Goal: Contribute content: Contribute content

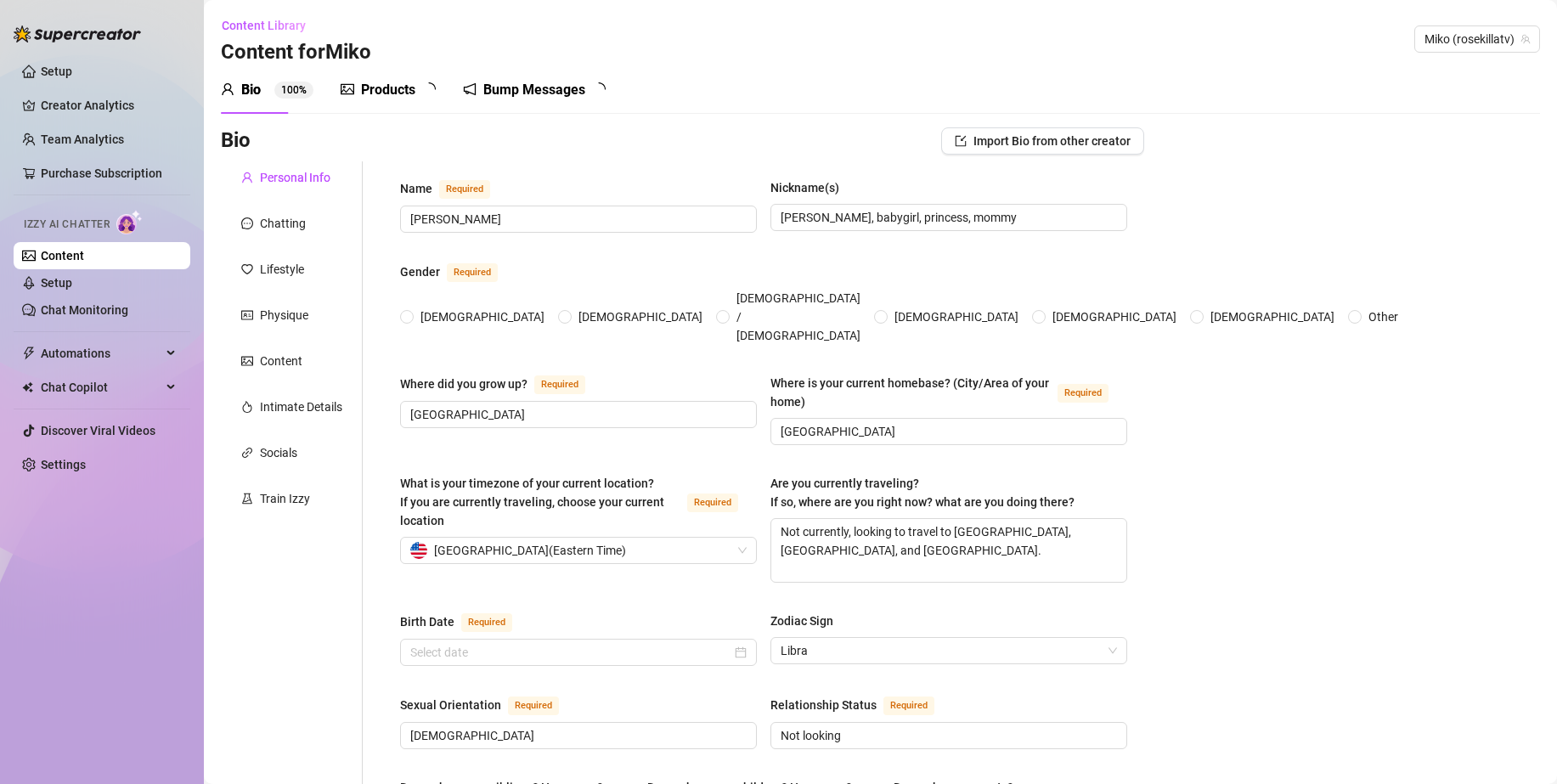
radio input "true"
type input "[DATE]"
click at [388, 90] on div "Products" at bounding box center [388, 90] width 54 height 21
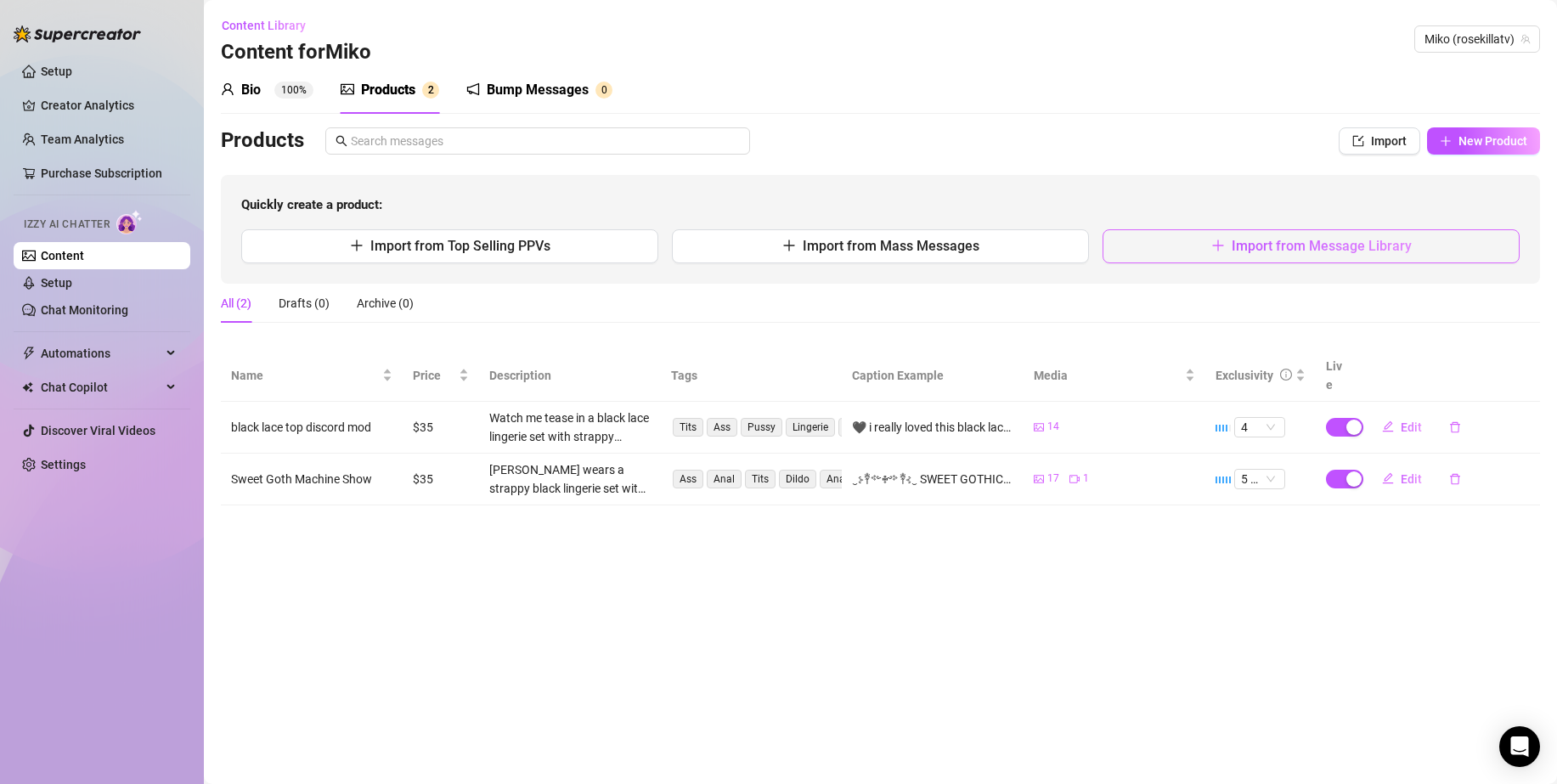
click at [1199, 240] on button "Import from Message Library" at bounding box center [1311, 246] width 417 height 34
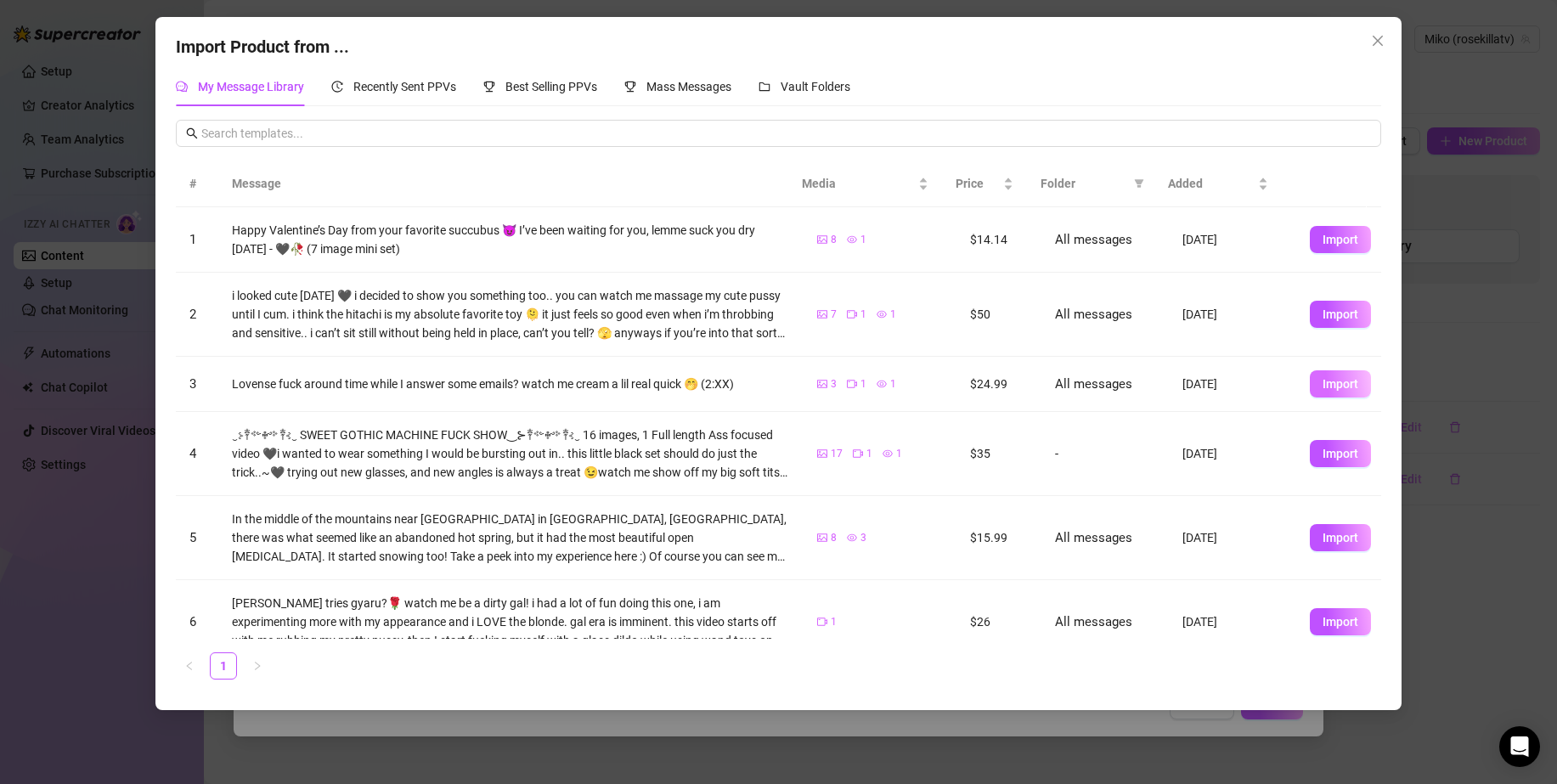
click at [1323, 387] on span "Import" at bounding box center [1341, 384] width 36 height 14
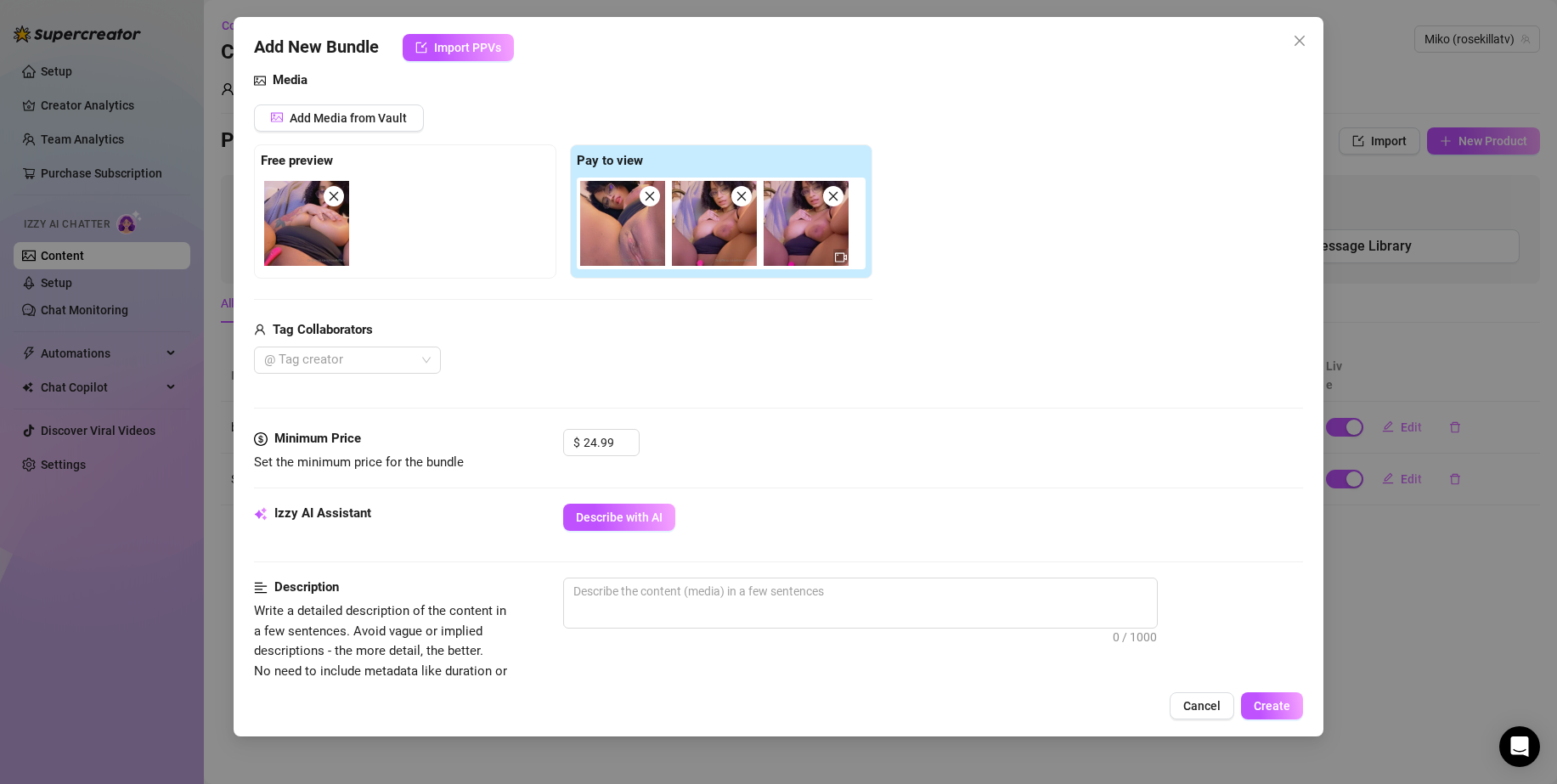
scroll to position [254, 0]
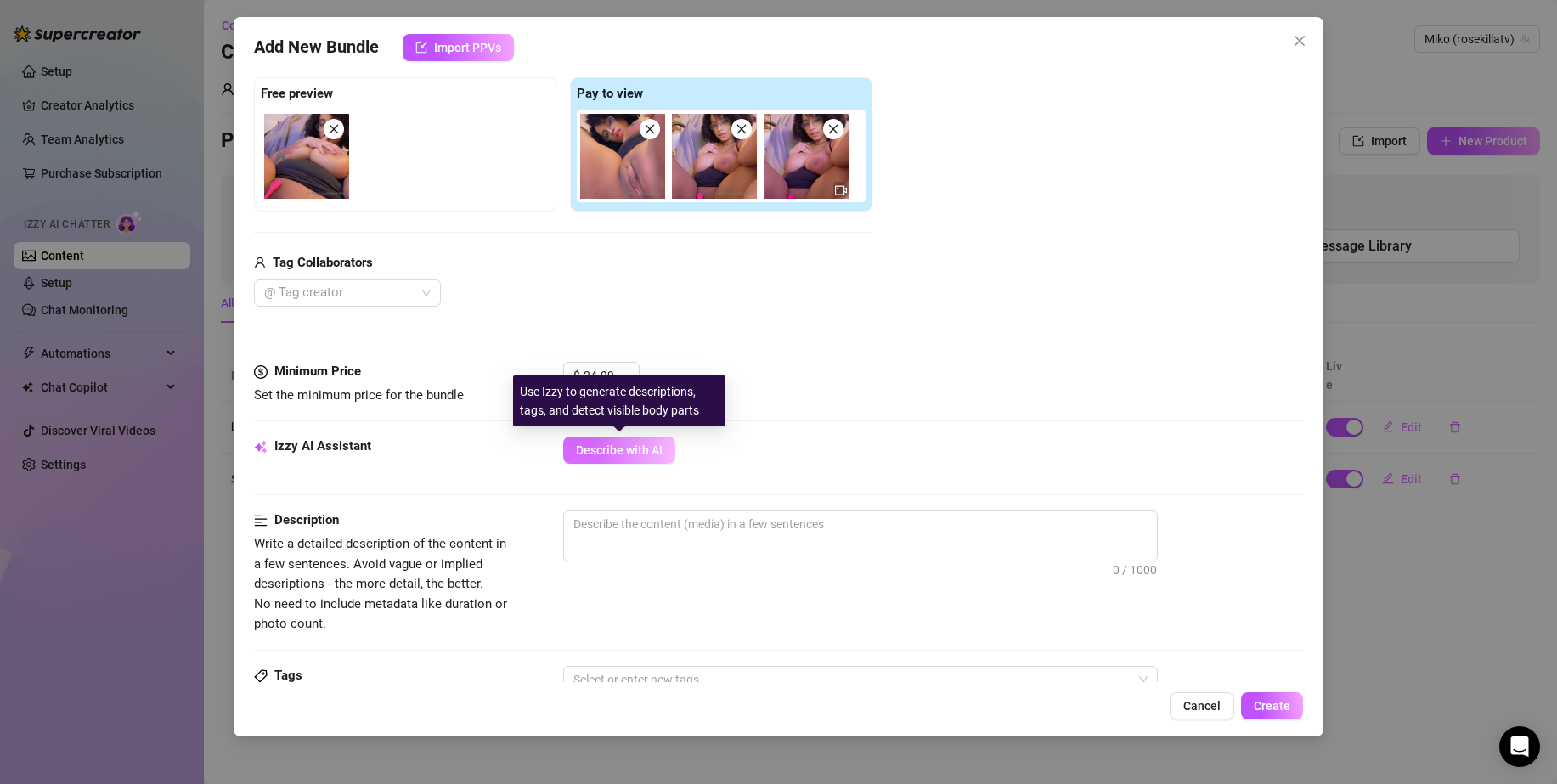
click at [618, 449] on span "Describe with AI" at bounding box center [620, 450] width 87 height 14
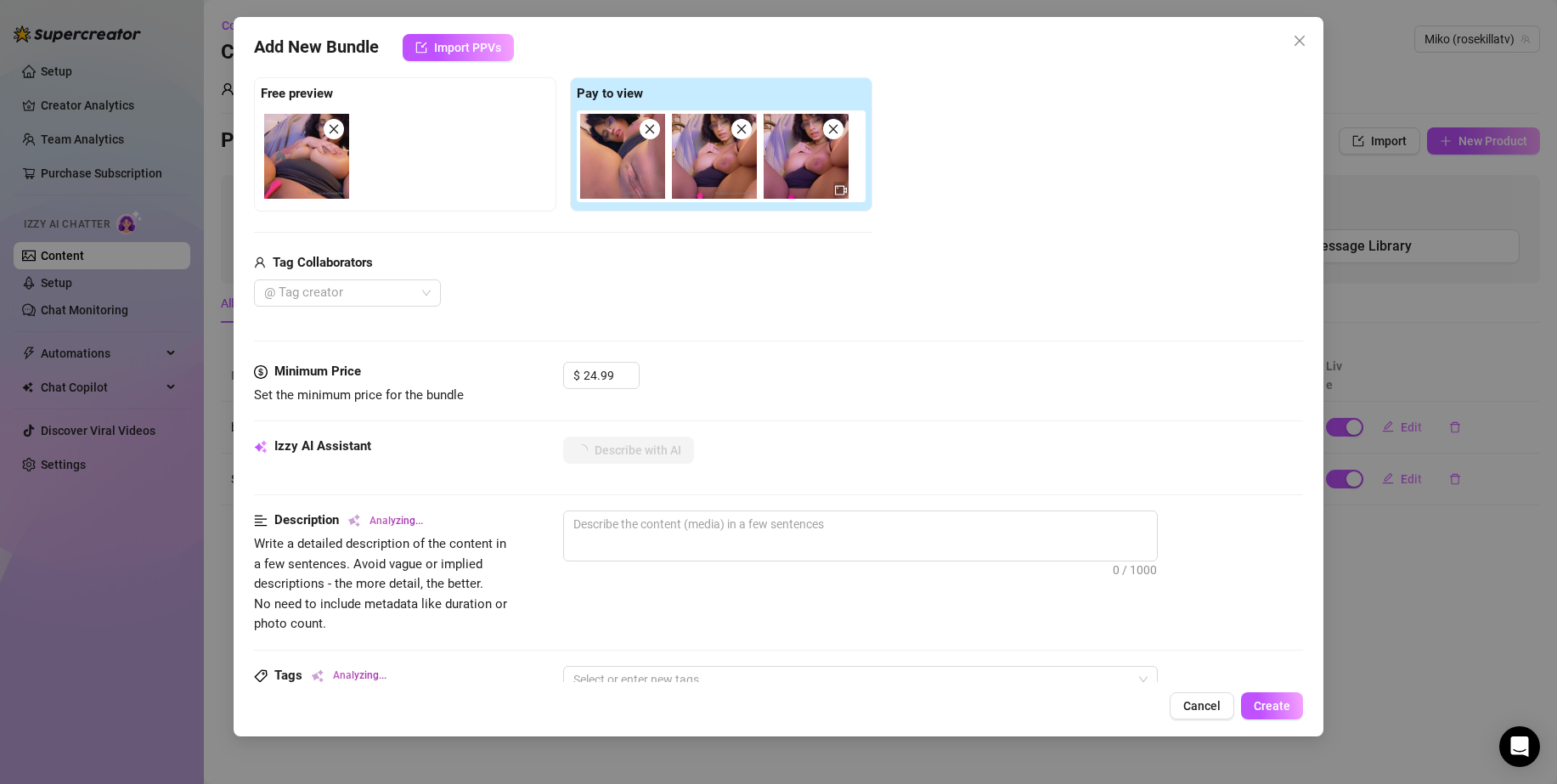
type textarea "Close-up"
type textarea "Close-up shots"
type textarea "Close-up shots of"
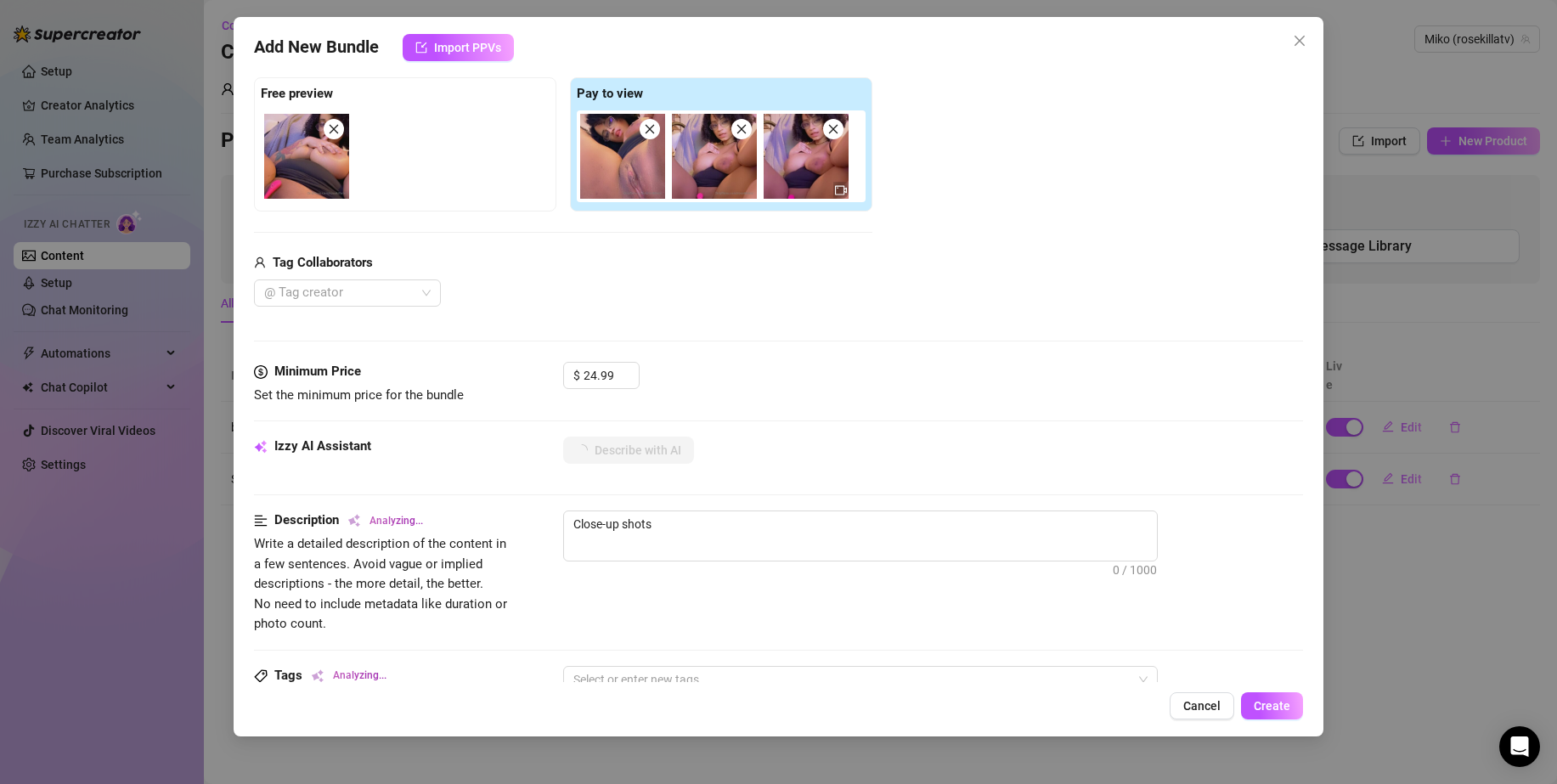
type textarea "Close-up shots of"
type textarea "Close-up shots of [PERSON_NAME]’s"
type textarea "Close-up shots of [PERSON_NAME]’s bare"
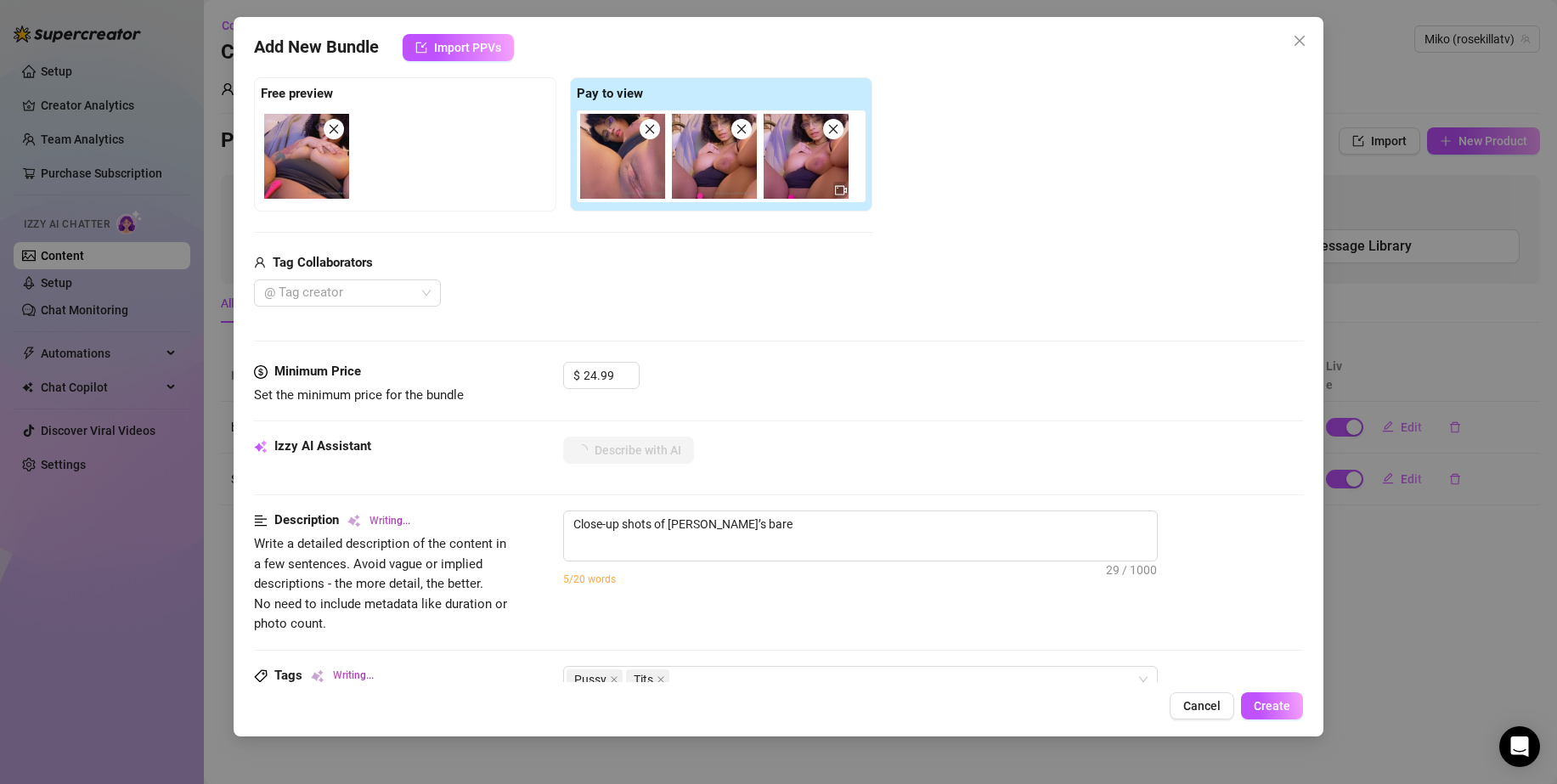
type textarea "Close-up shots of [PERSON_NAME]’s bare pussy"
type textarea "Close-up shots of [PERSON_NAME]’s bare pussy and"
type textarea "Close-up shots of [PERSON_NAME]’s bare pussy and thick"
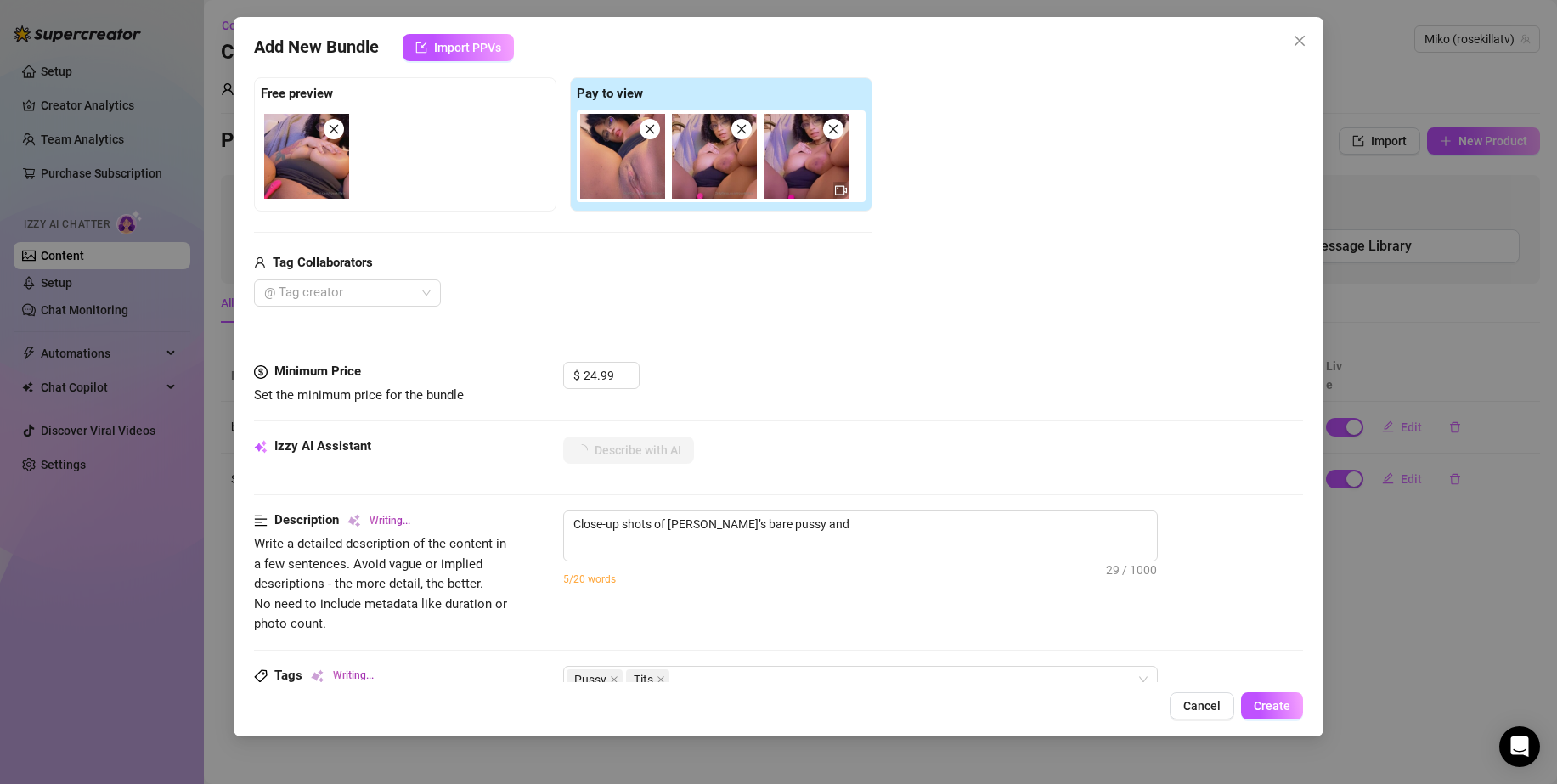
type textarea "Close-up shots of [PERSON_NAME]’s bare pussy and thick"
type textarea "Close-up shots of [PERSON_NAME]’s bare pussy and thick thighs,"
type textarea "Close-up shots of [PERSON_NAME]’s bare pussy and thick thighs, with"
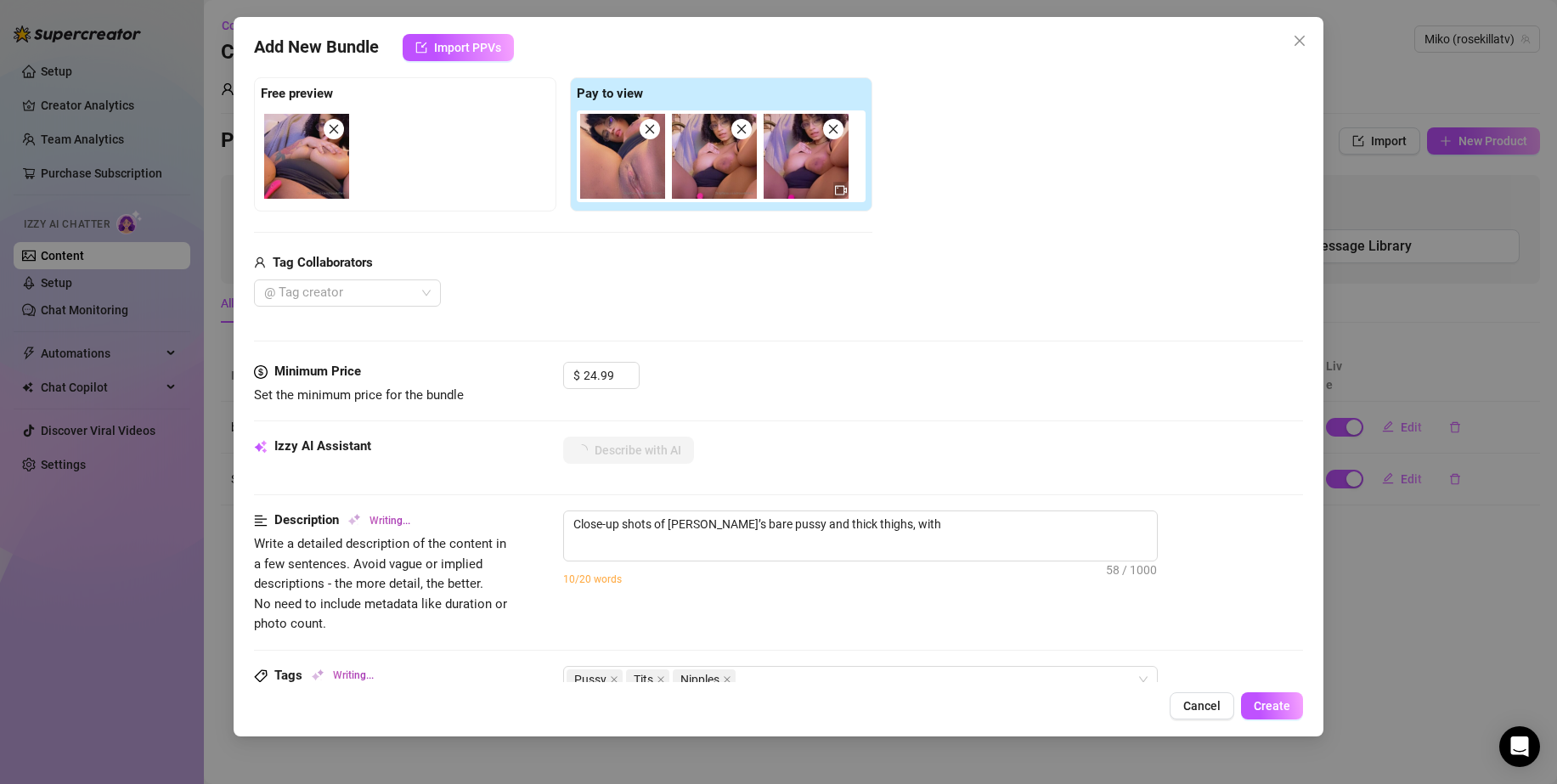
type textarea "Close-up shots of [PERSON_NAME]’s bare pussy and thick thighs, with her"
type textarea "Close-up shots of [PERSON_NAME]’s bare pussy and thick thighs, with her lips"
type textarea "Close-up shots of [PERSON_NAME]’s bare pussy and thick thighs, with her lips sp…"
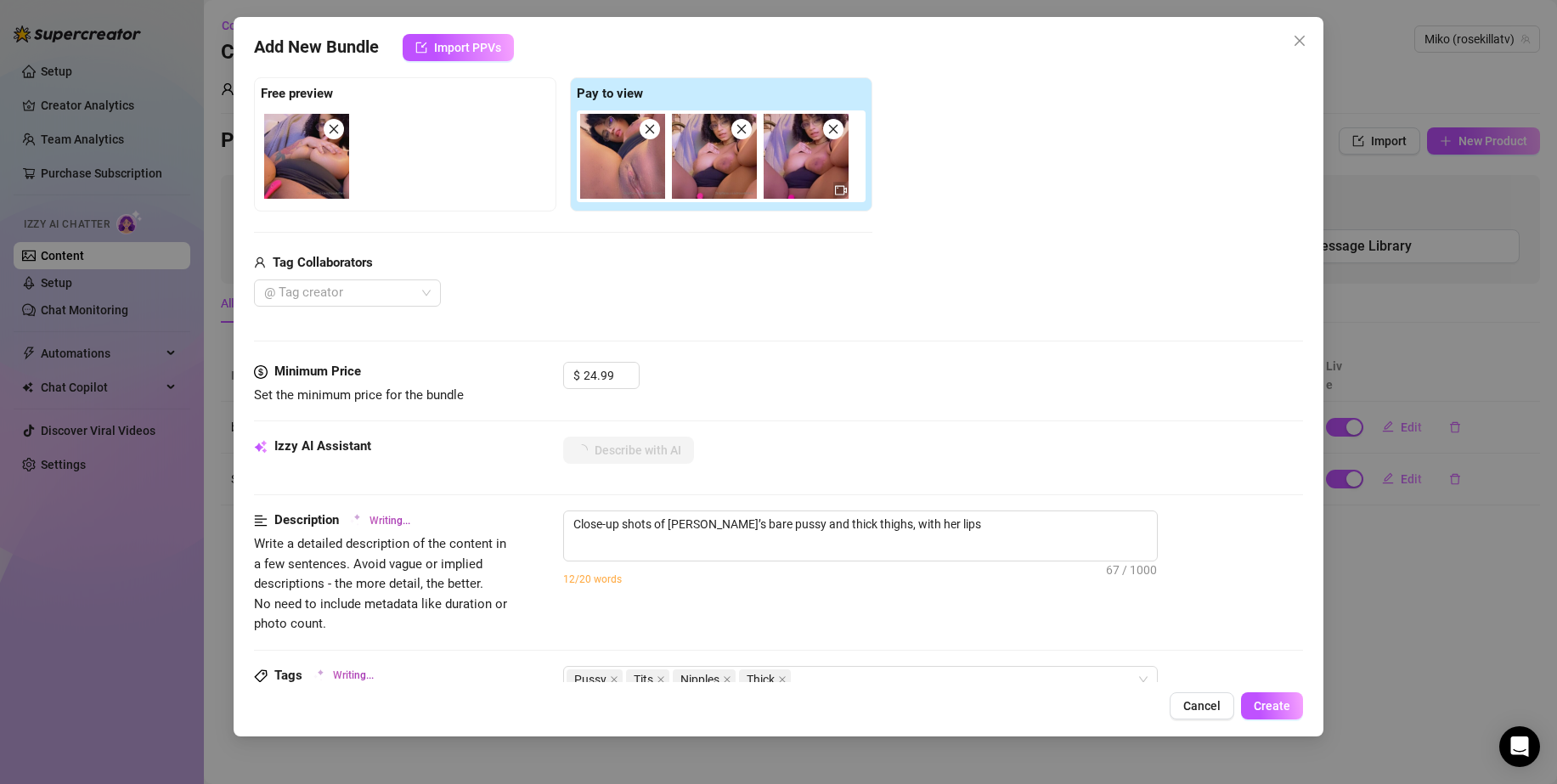
type textarea "Close-up shots of [PERSON_NAME]’s bare pussy and thick thighs, with her lips sp…"
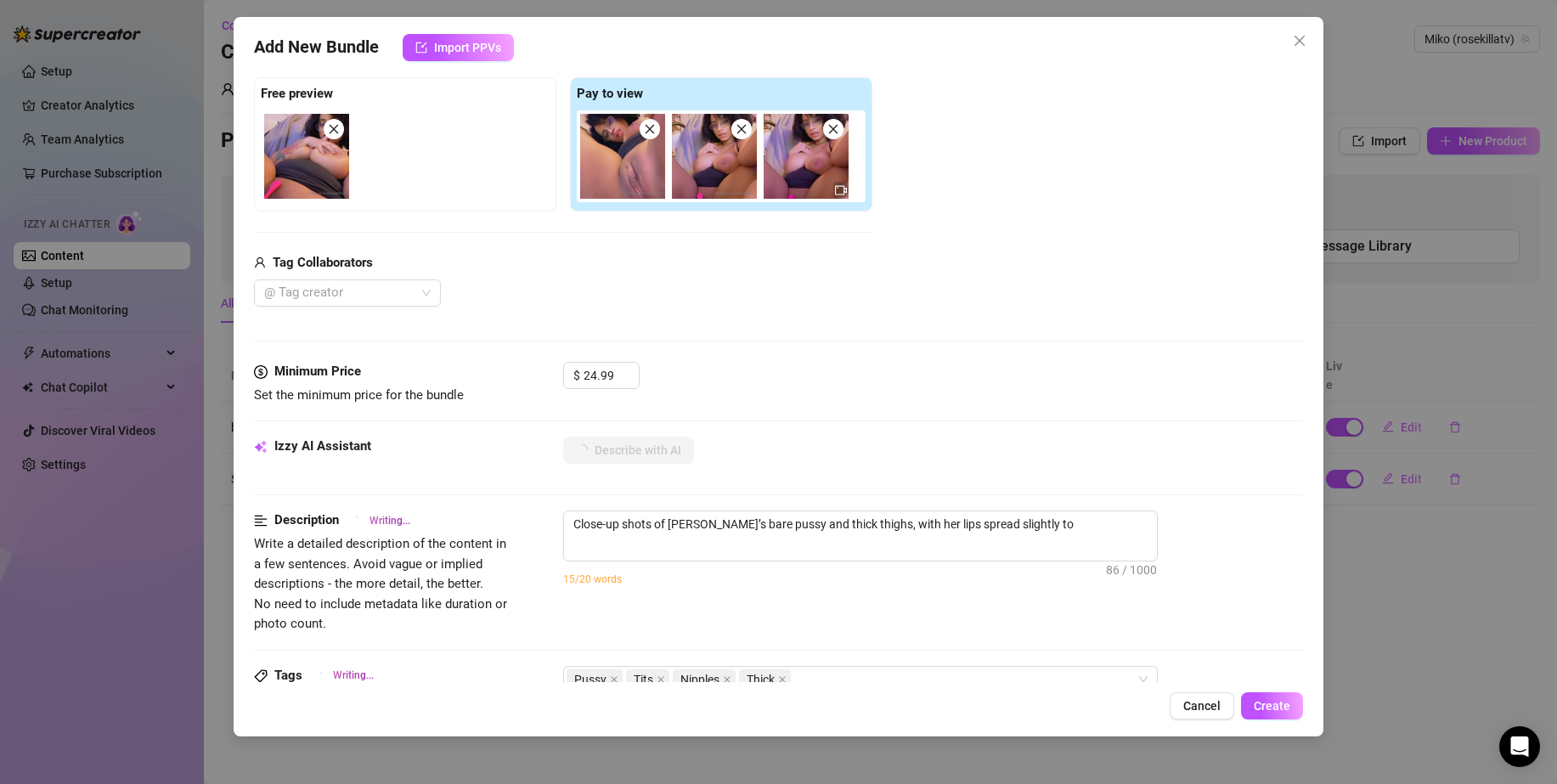
type textarea "Close-up shots of [PERSON_NAME]’s bare pussy and thick thighs, with her lips sp…"
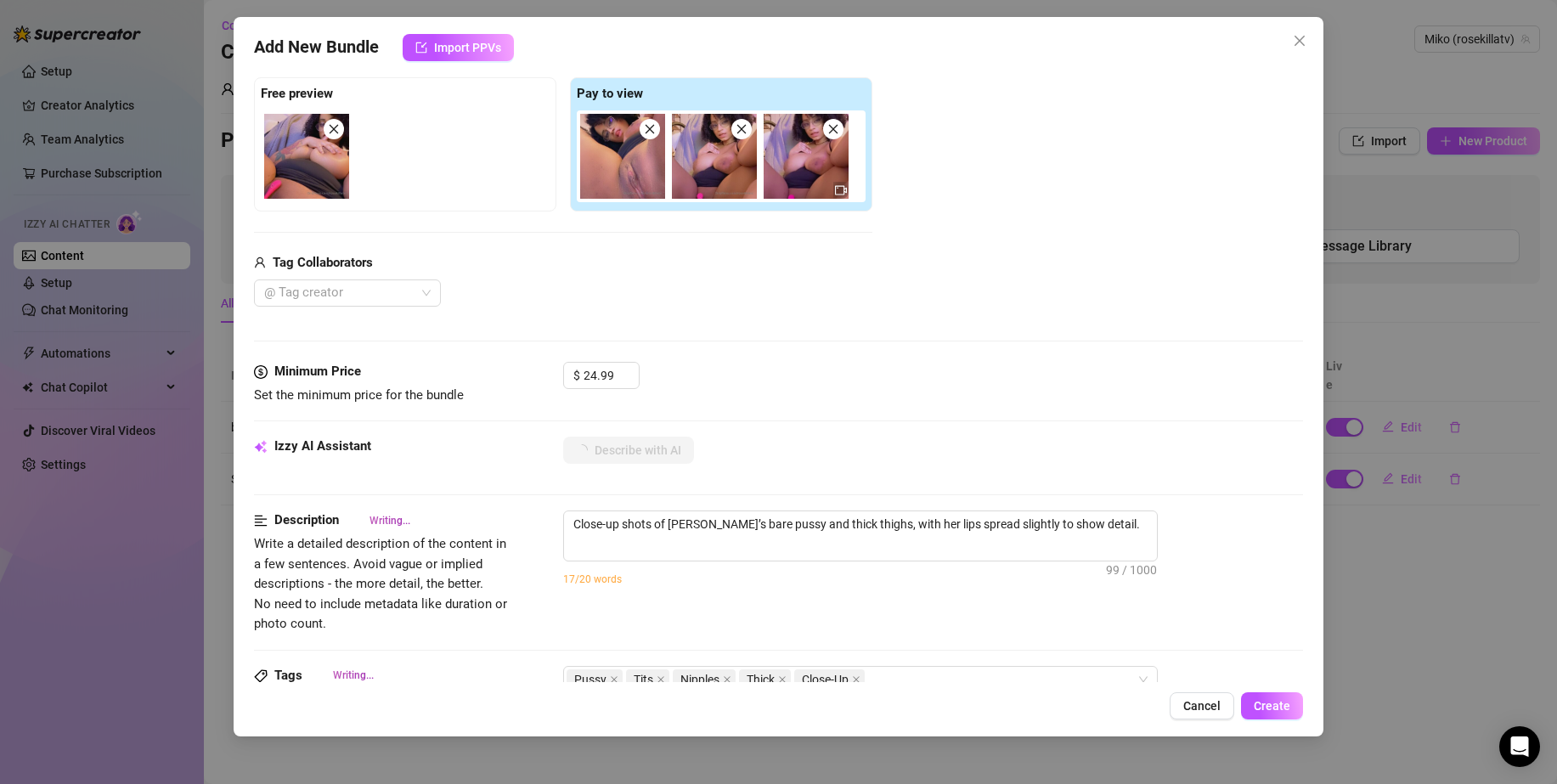
type textarea "Close-up shots of [PERSON_NAME]’s bare pussy and thick thighs, with her lips sp…"
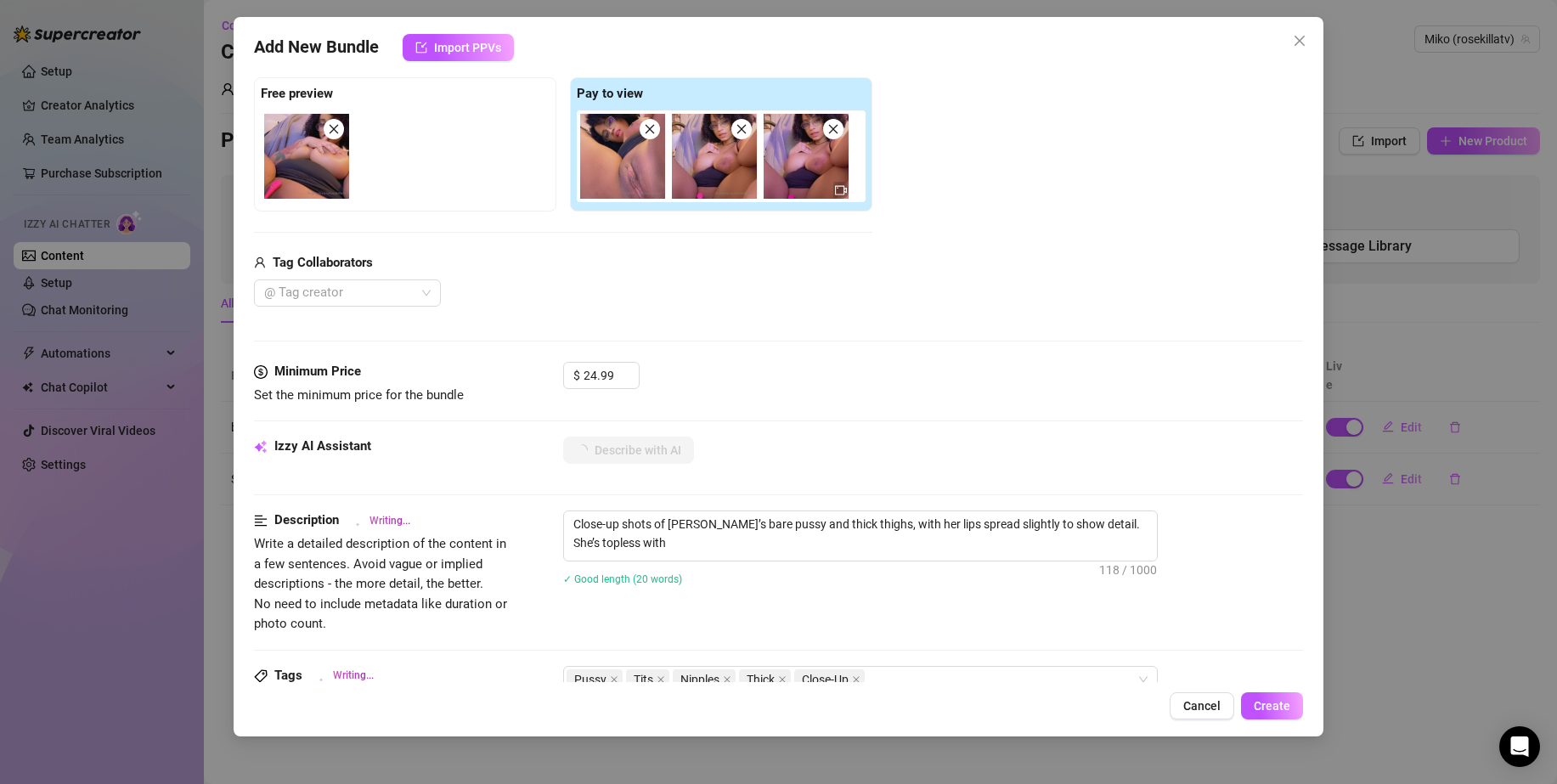
type textarea "Close-up shots of [PERSON_NAME]’s bare pussy and thick thighs, with her lips sp…"
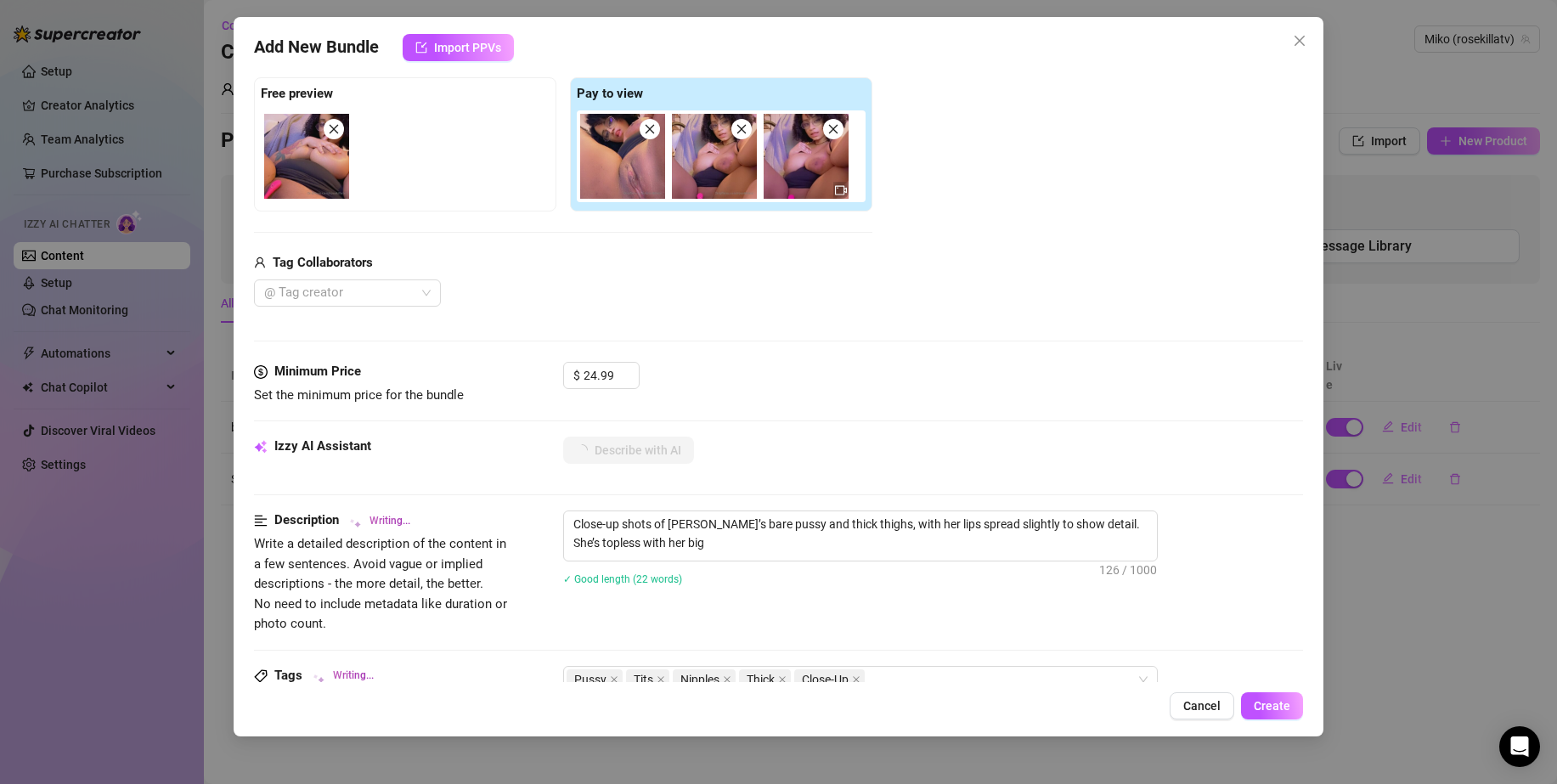
type textarea "Close-up shots of [PERSON_NAME]’s bare pussy and thick thighs, with her lips sp…"
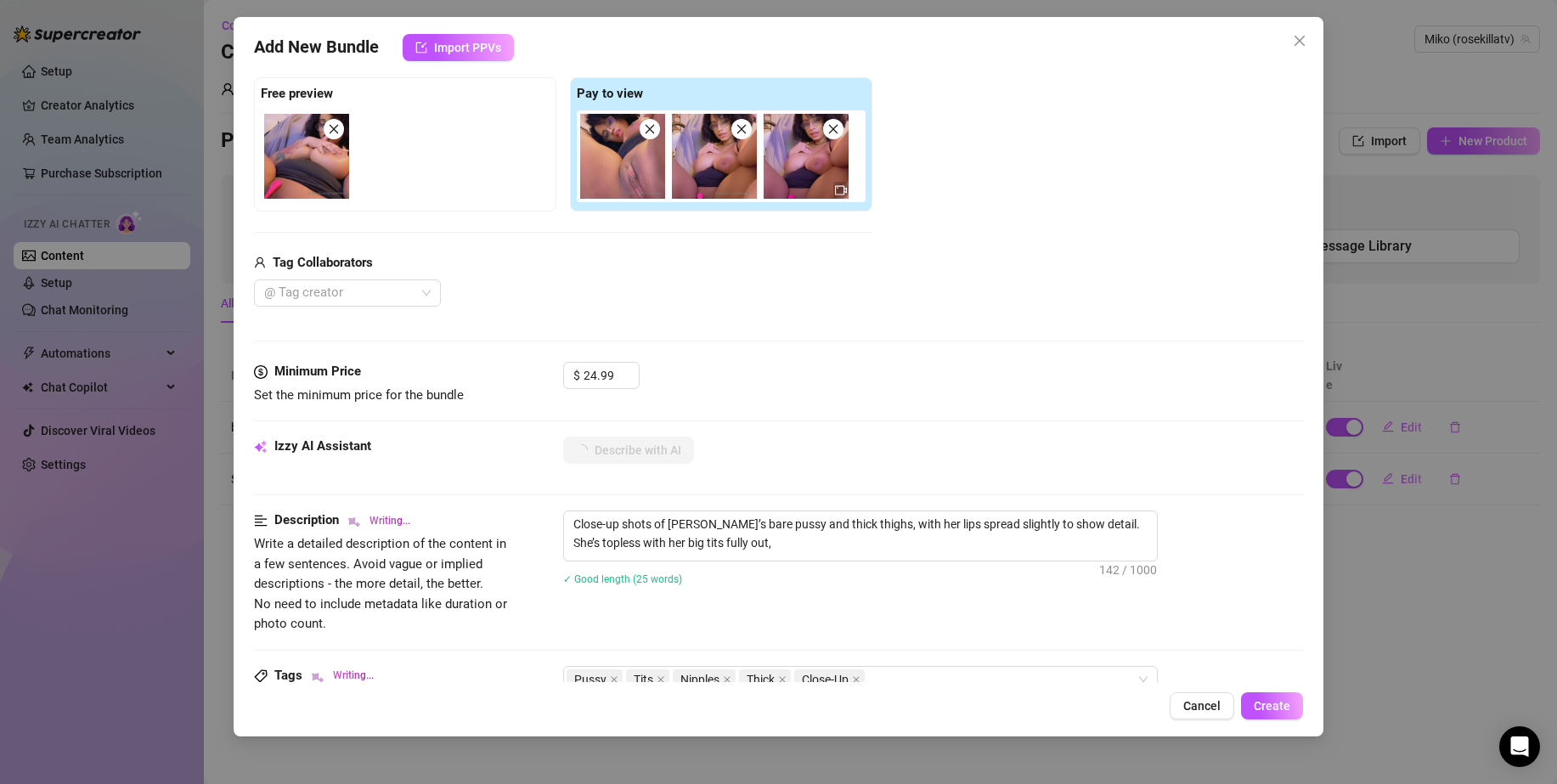
type textarea "Close-up shots of [PERSON_NAME]’s bare pussy and thick thighs, with her lips sp…"
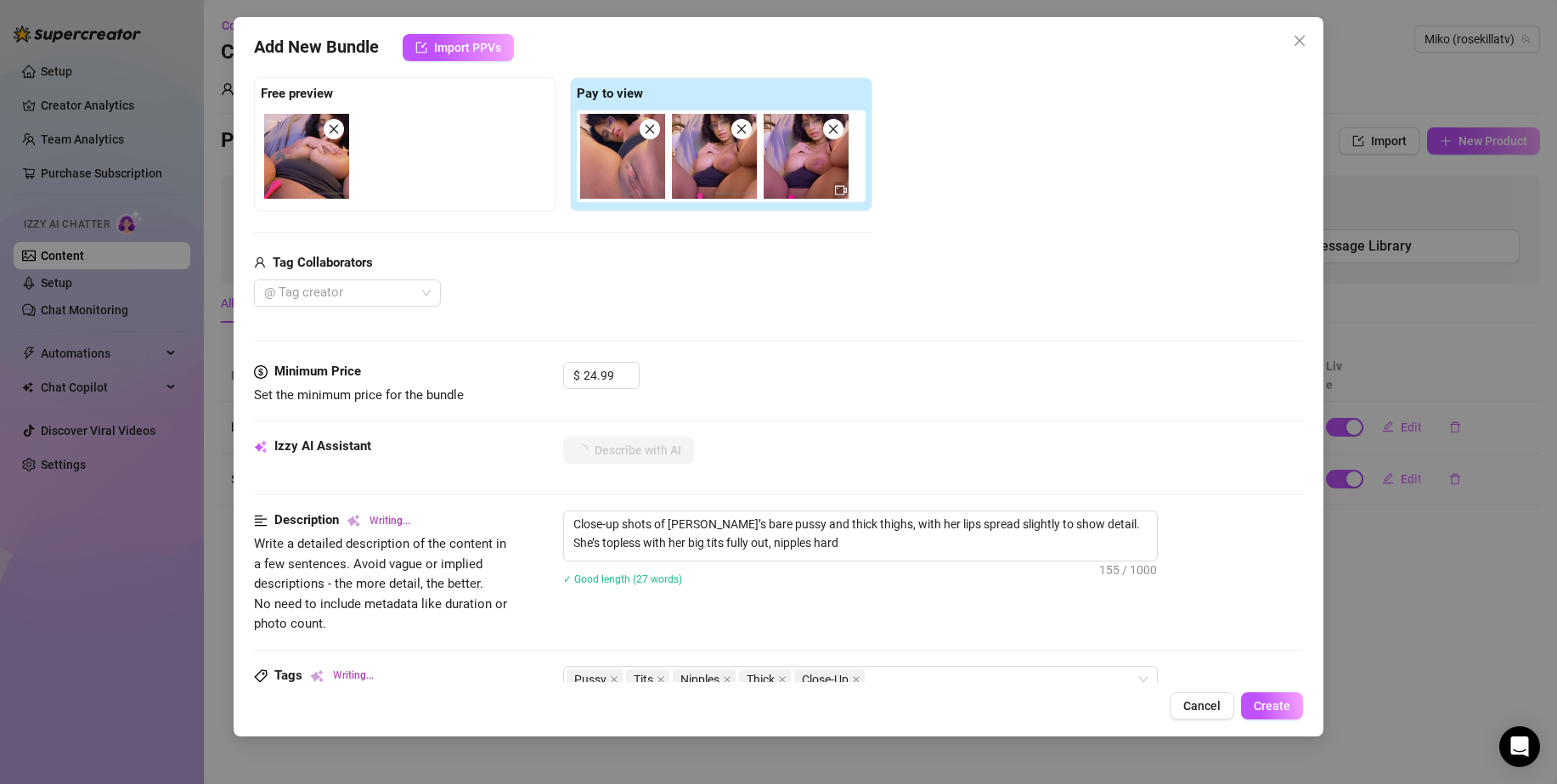
type textarea "Close-up shots of [PERSON_NAME]’s bare pussy and thick thighs, with her lips sp…"
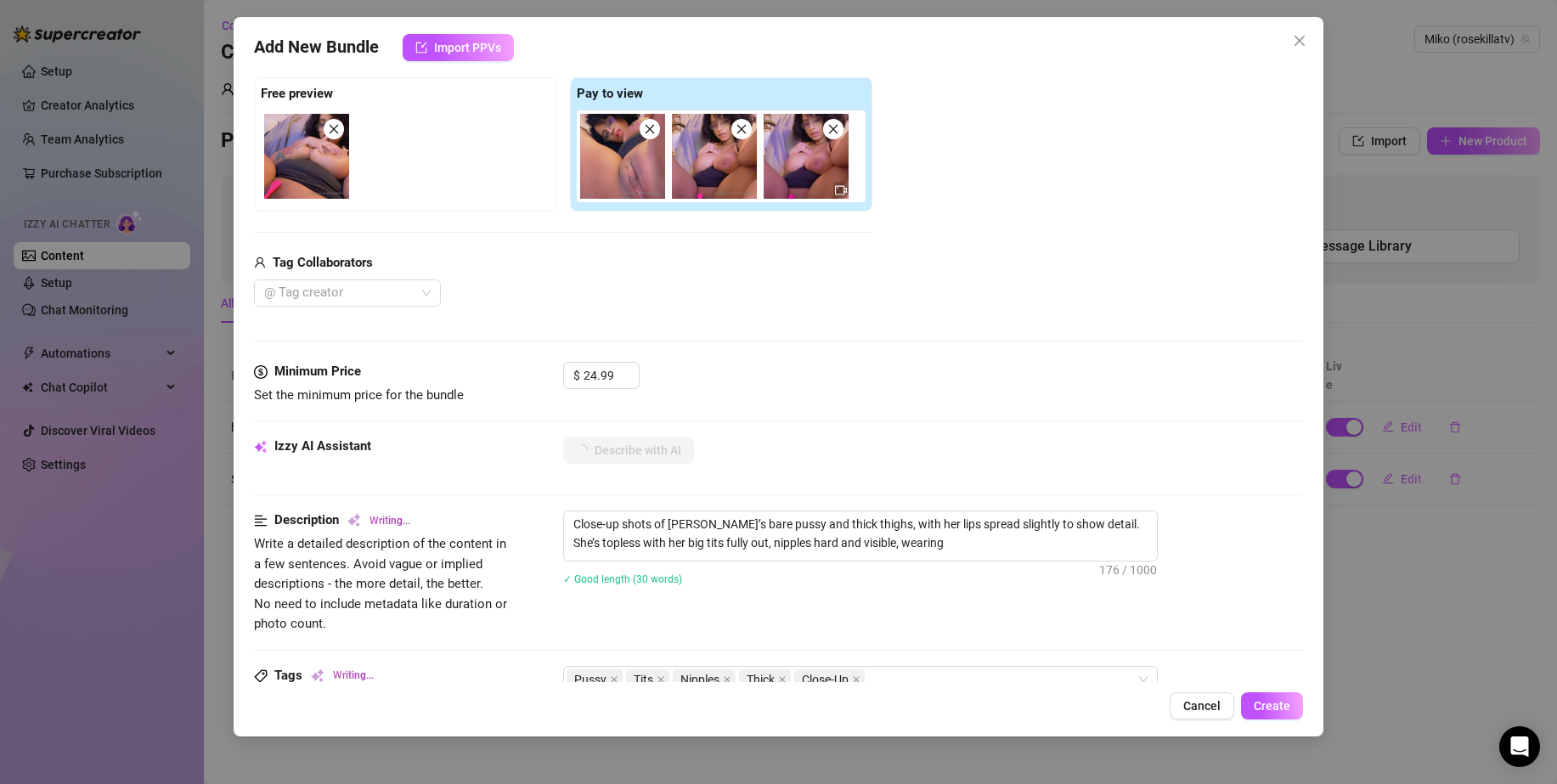
type textarea "Close-up shots of [PERSON_NAME]’s bare pussy and thick thighs, with her lips sp…"
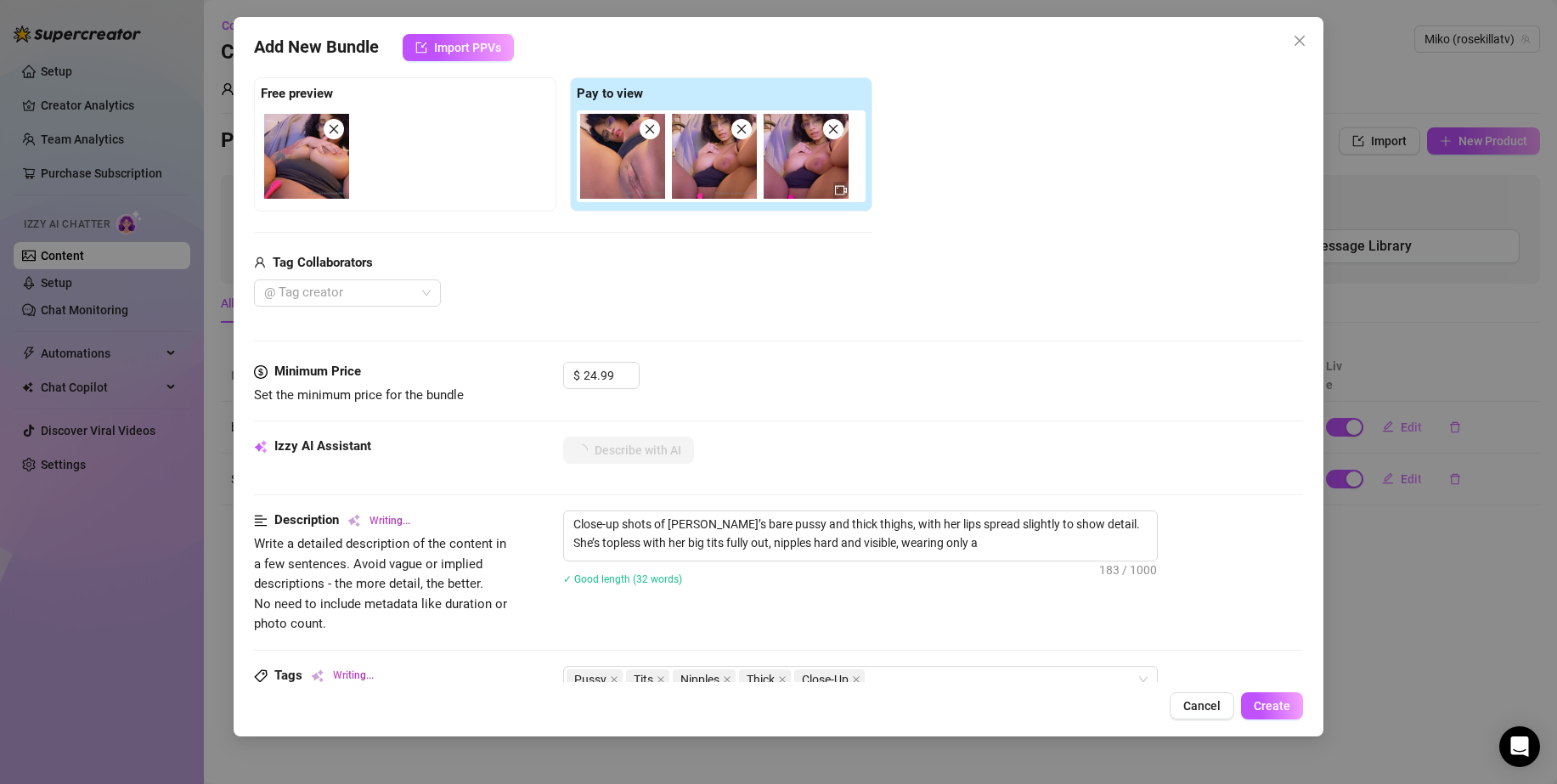
type textarea "Close-up shots of [PERSON_NAME]’s bare pussy and thick thighs, with her lips sp…"
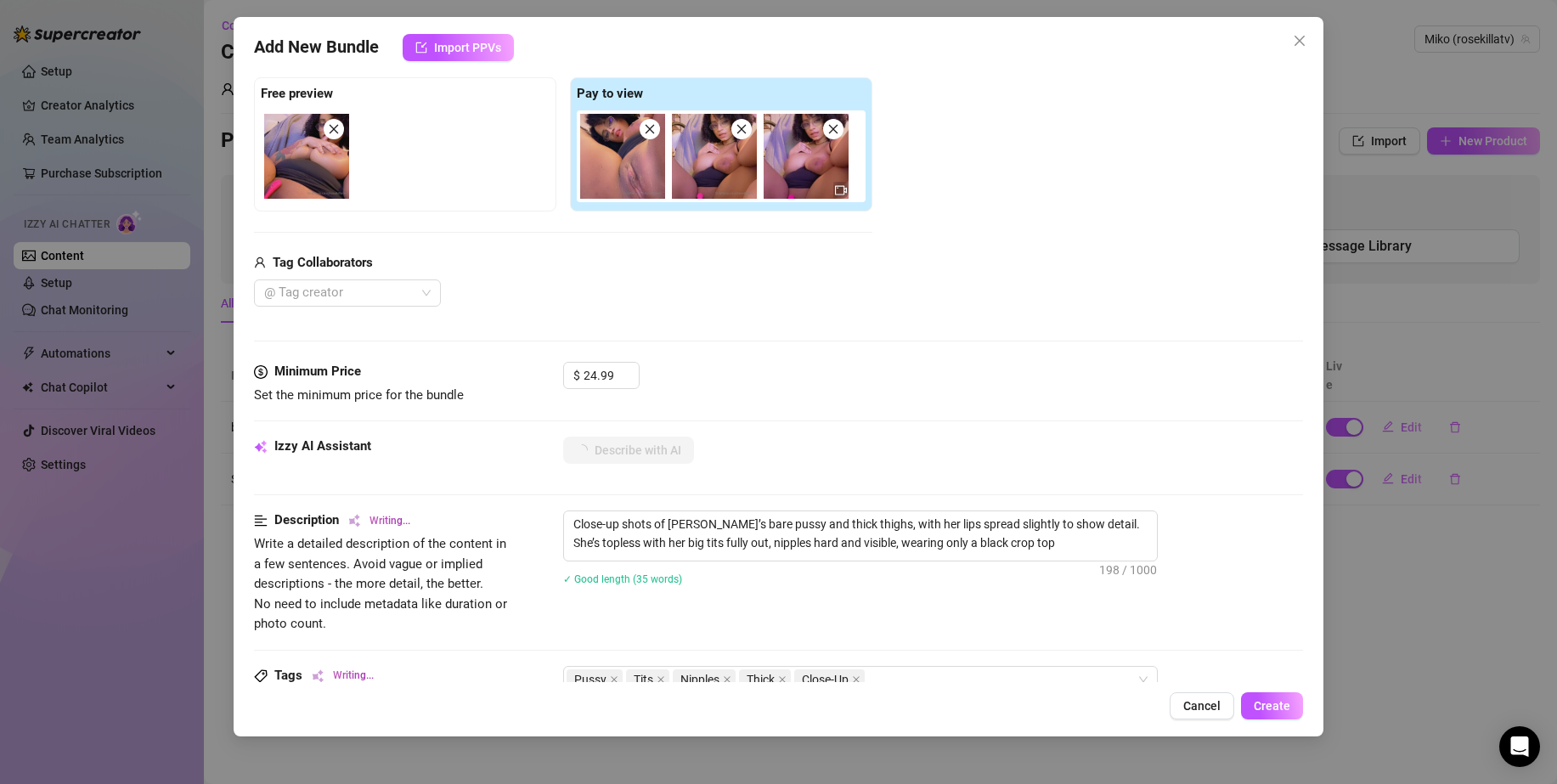
type textarea "Close-up shots of [PERSON_NAME]’s bare pussy and thick thighs, with her lips sp…"
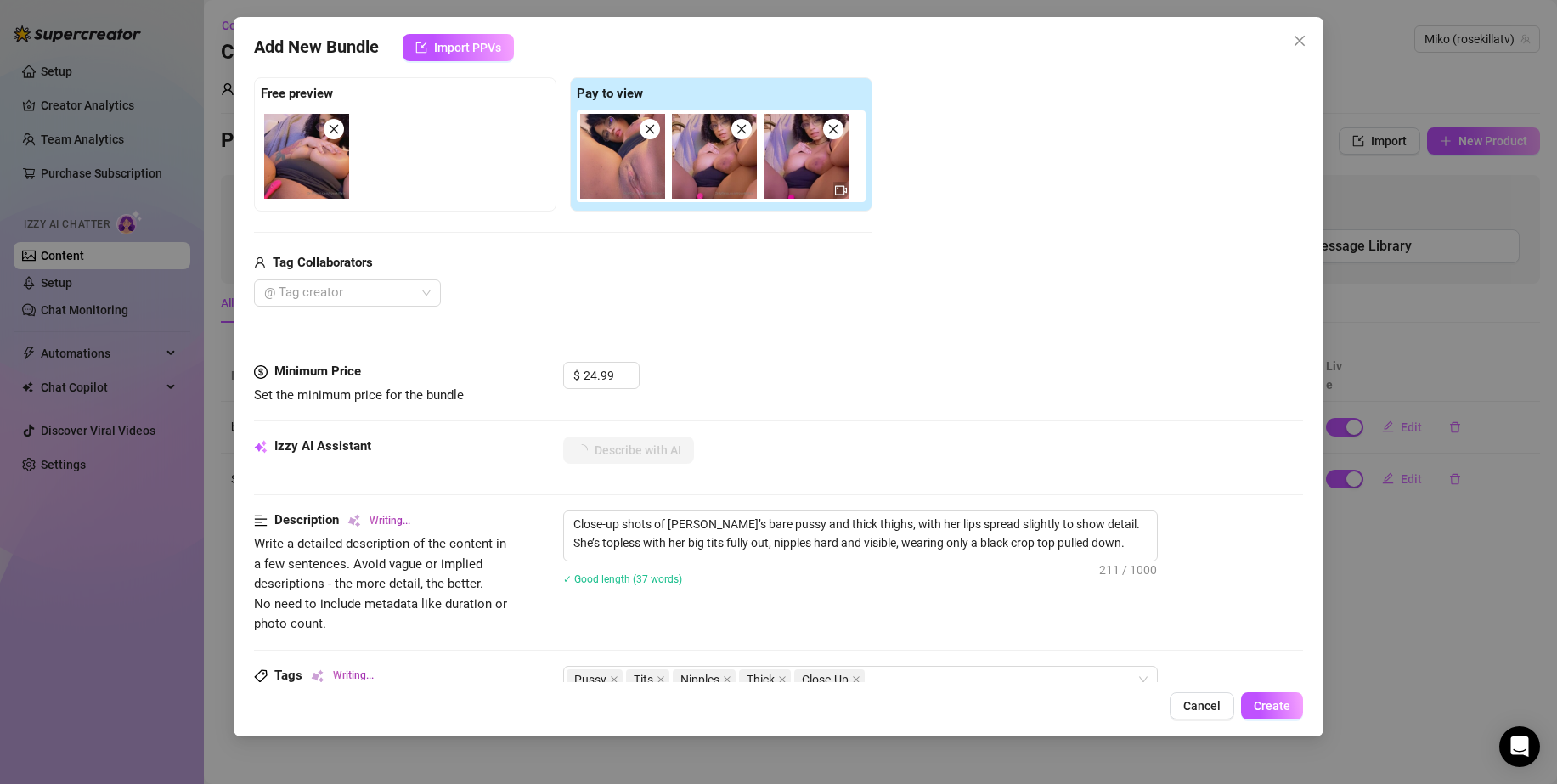
type textarea "Close-up shots of [PERSON_NAME]’s bare pussy and thick thighs, with her lips sp…"
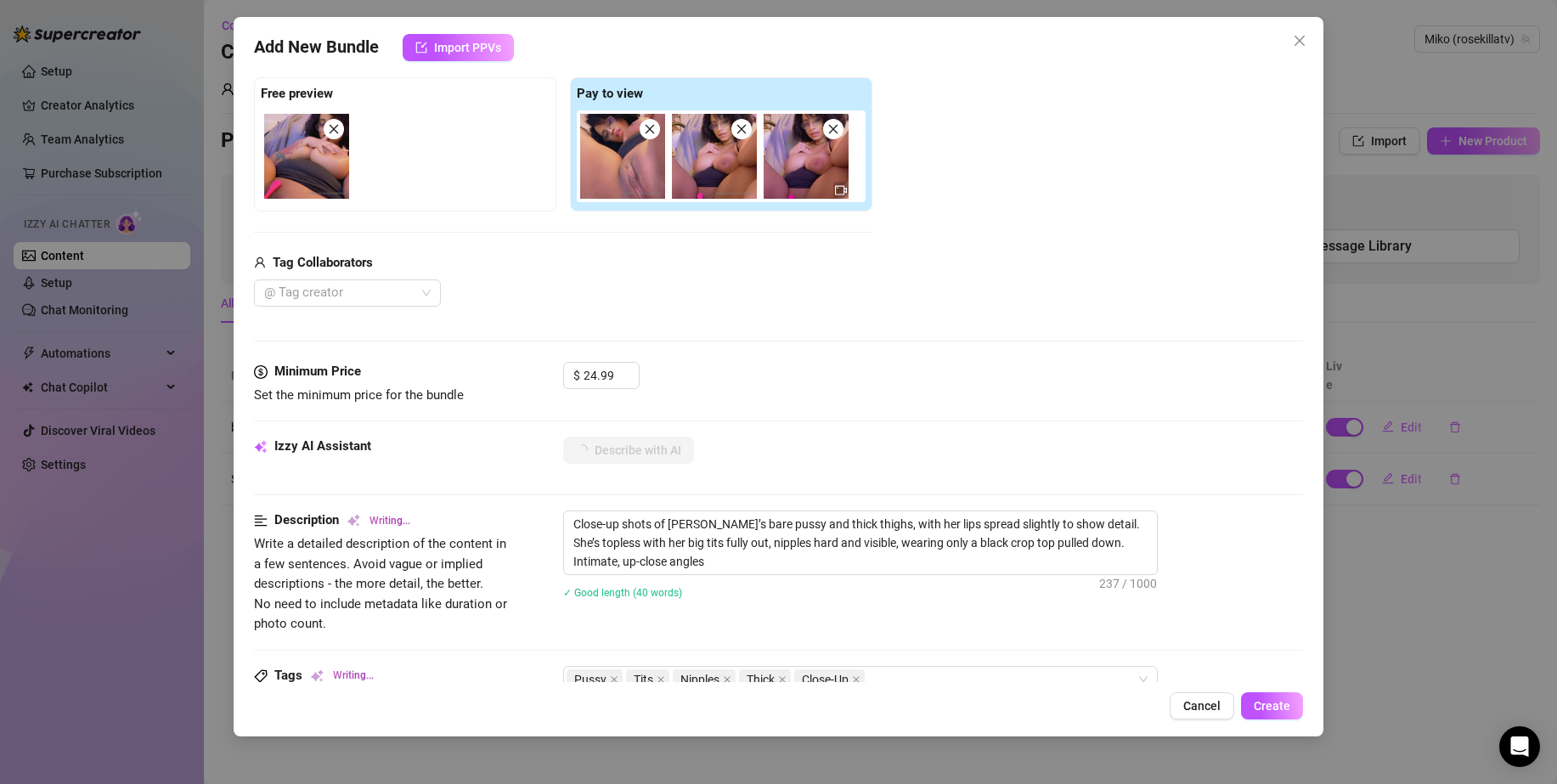
type textarea "Close-up shots of [PERSON_NAME]’s bare pussy and thick thighs, with her lips sp…"
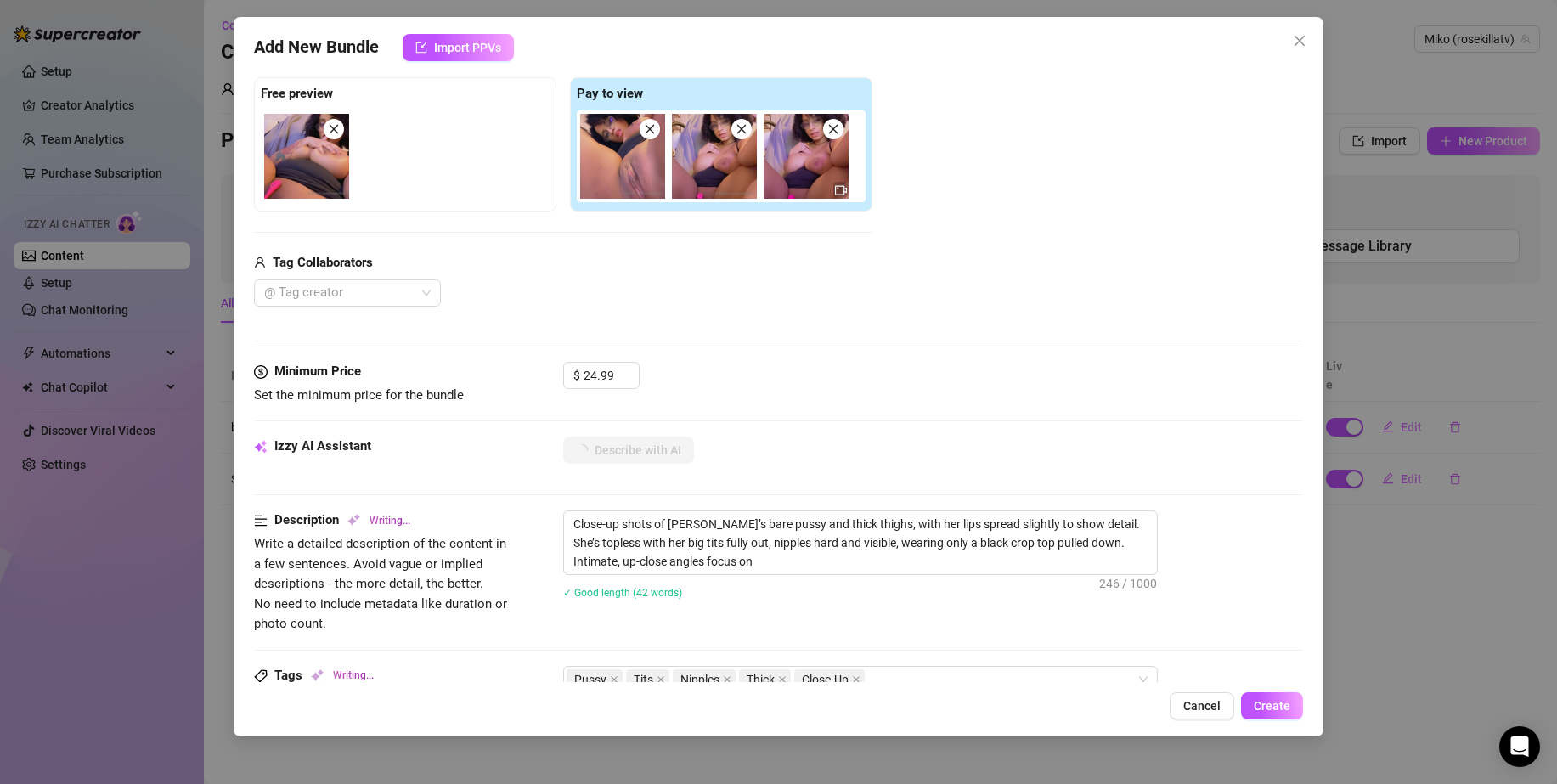
type textarea "Close-up shots of [PERSON_NAME]’s bare pussy and thick thighs, with her lips sp…"
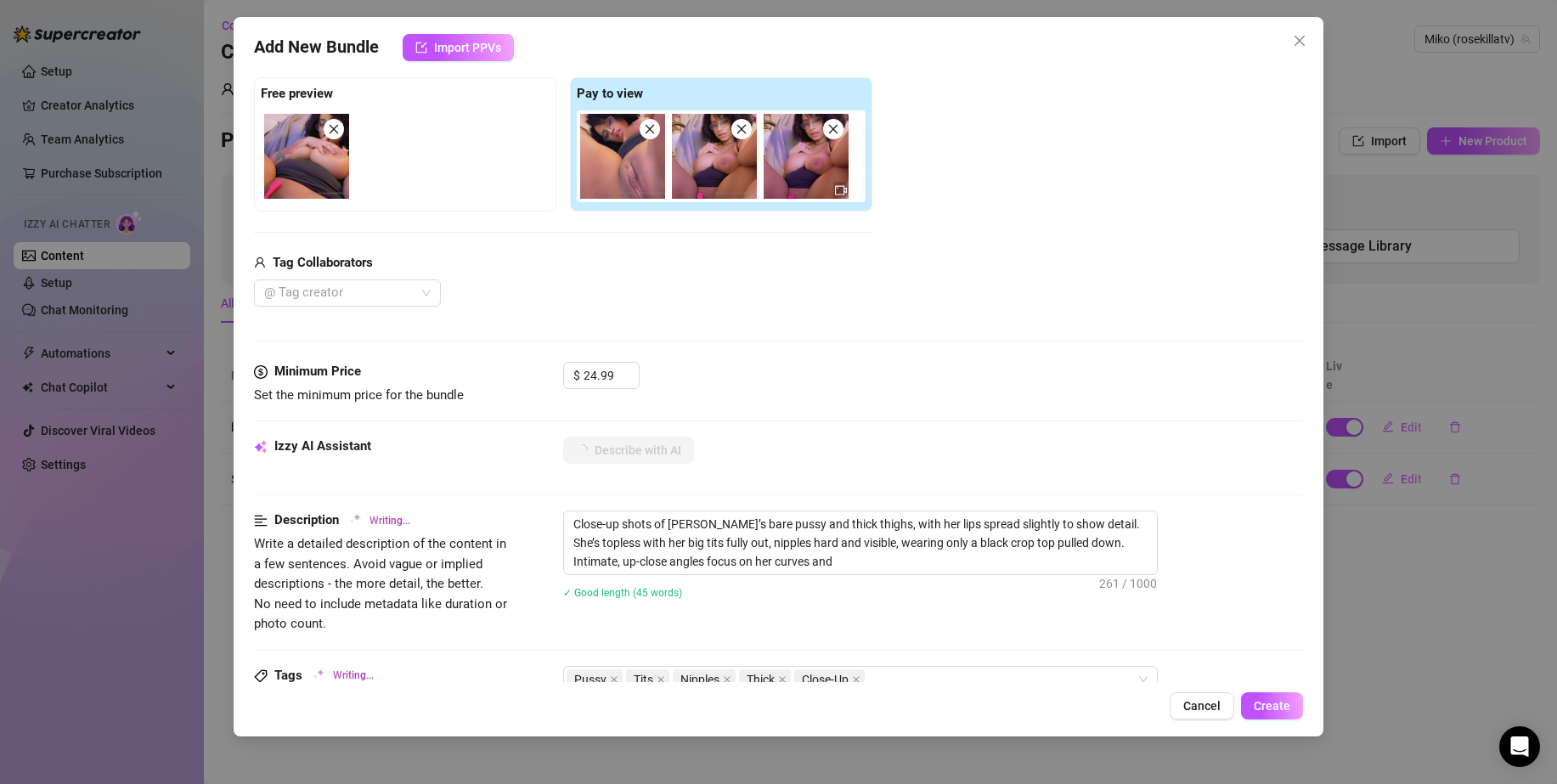
type textarea "Close-up shots of [PERSON_NAME]’s bare pussy and thick thighs, with her lips sp…"
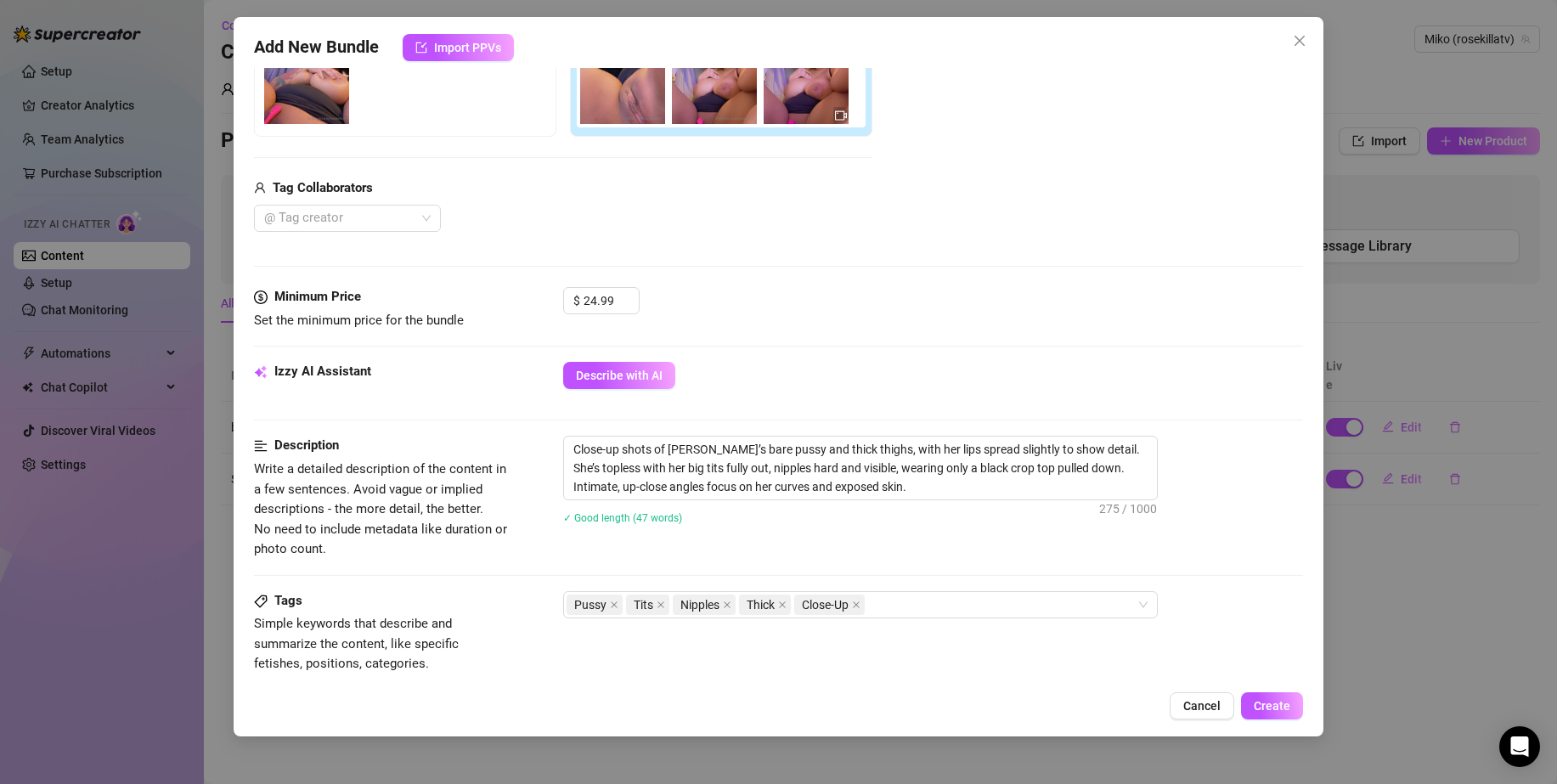
scroll to position [425, 0]
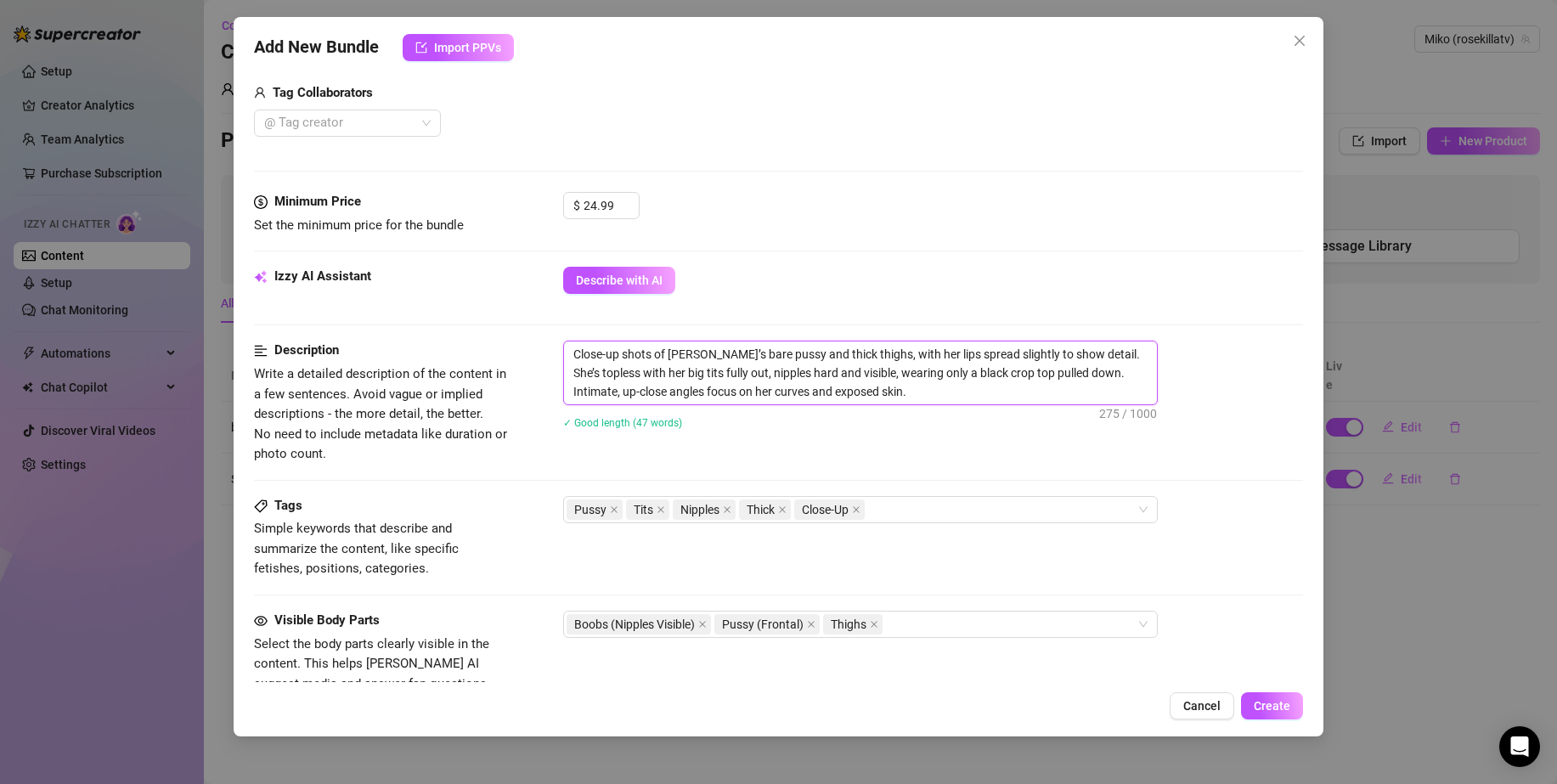
click at [697, 349] on textarea "Close-up shots of [PERSON_NAME]’s bare pussy and thick thighs, with her lips sp…" at bounding box center [860, 373] width 593 height 63
drag, startPoint x: 701, startPoint y: 351, endPoint x: 670, endPoint y: 354, distance: 31.1
click at [670, 354] on textarea "Close-up shots of [PERSON_NAME]’s bare pussy and thick thighs, with her lips sp…" at bounding box center [860, 373] width 593 height 63
type textarea "Close-up shots of m bare pussy and thick thighs, with her lips spread slightly …"
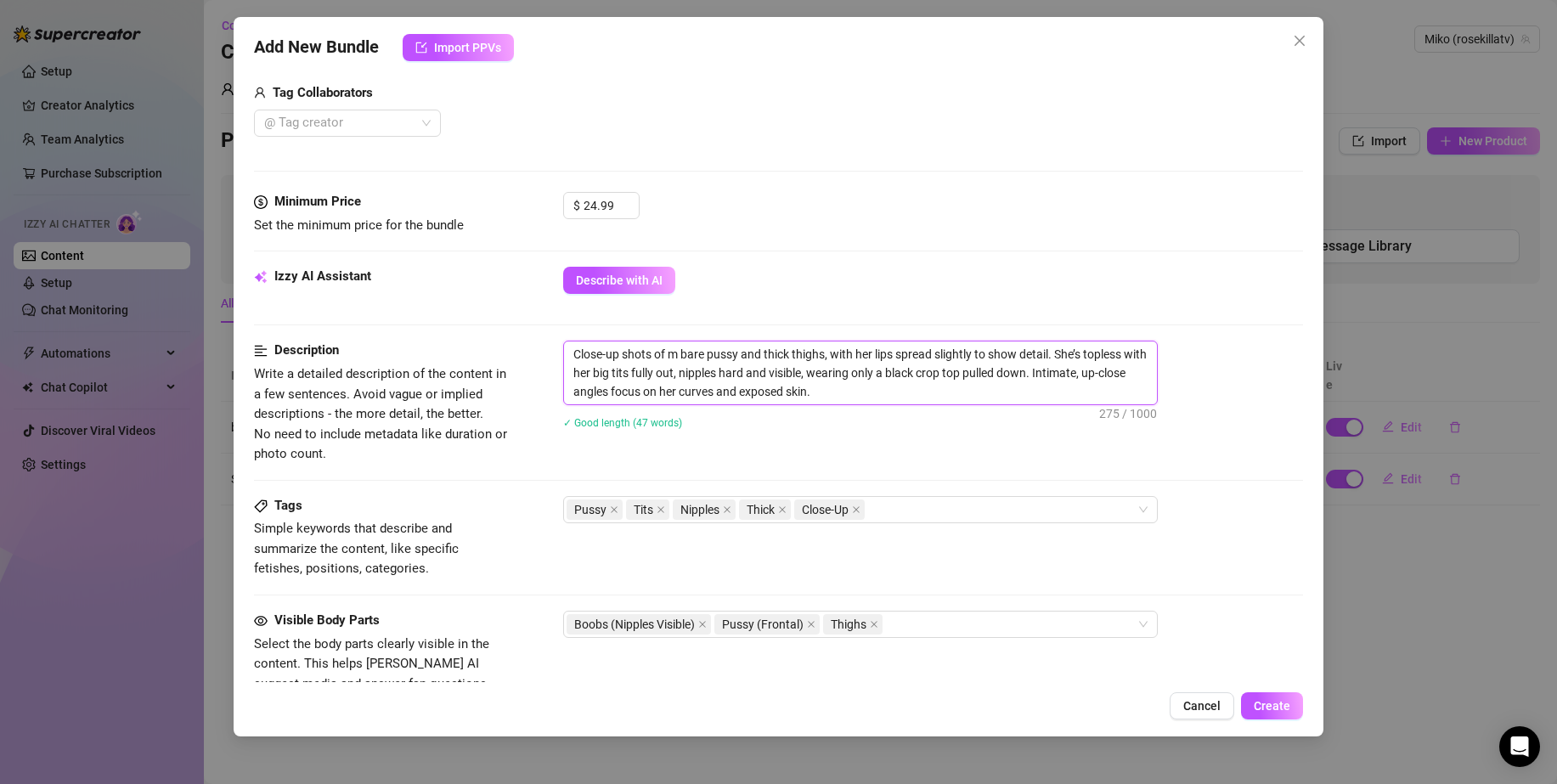
type textarea "Close-up shots of my bare pussy and thick thighs, with her lips spread slightly…"
drag, startPoint x: 877, startPoint y: 351, endPoint x: 864, endPoint y: 351, distance: 13.0
click at [864, 351] on textarea "Close-up shots of my bare pussy and thick thighs, with her lips spread slightly…" at bounding box center [860, 373] width 593 height 63
type textarea "Close-up shots of my bare pussy and thick thighs, with m lips spread slightly t…"
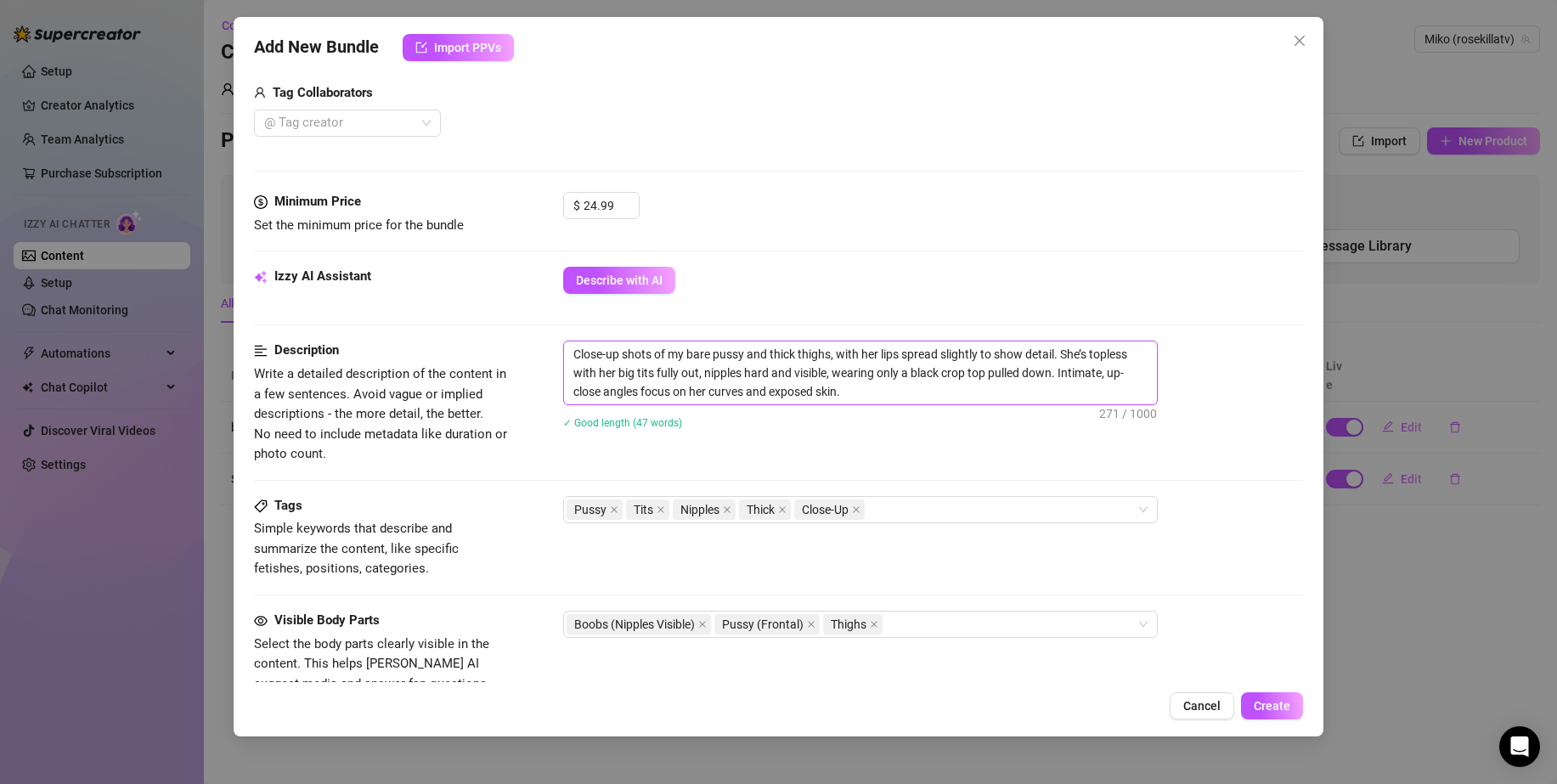
type textarea "Close-up shots of my bare pussy and thick thighs, with m lips spread slightly t…"
type textarea "Close-up shots of my bare pussy and thick thighs, with my lips spread slightly …"
drag, startPoint x: 1097, startPoint y: 353, endPoint x: 1055, endPoint y: 357, distance: 42.2
click at [1055, 357] on textarea "Close-up shots of my bare pussy and thick thighs, with my lips spread slightly …" at bounding box center [860, 373] width 593 height 63
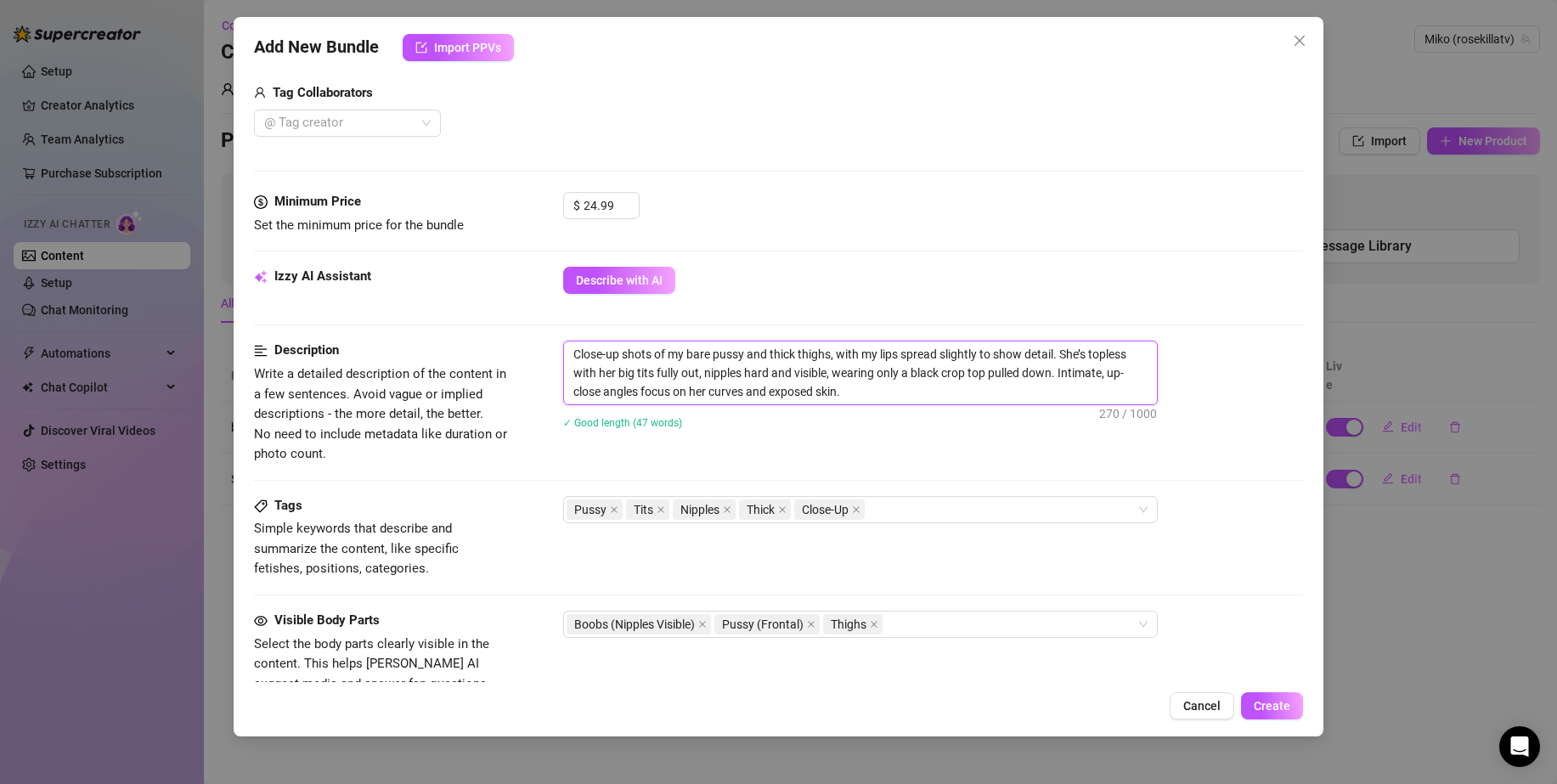
click at [1065, 355] on textarea "Close-up shots of my bare pussy and thick thighs, with my lips spread slightly …" at bounding box center [860, 373] width 593 height 63
drag, startPoint x: 1095, startPoint y: 351, endPoint x: 1063, endPoint y: 357, distance: 32.6
click at [1063, 357] on textarea "Close-up shots of my bare pussy and thick thighs, with my lips spread slightly …" at bounding box center [860, 373] width 593 height 63
type textarea "Close-up shots of my bare pussy and thick thighs, with my lips spread slightly …"
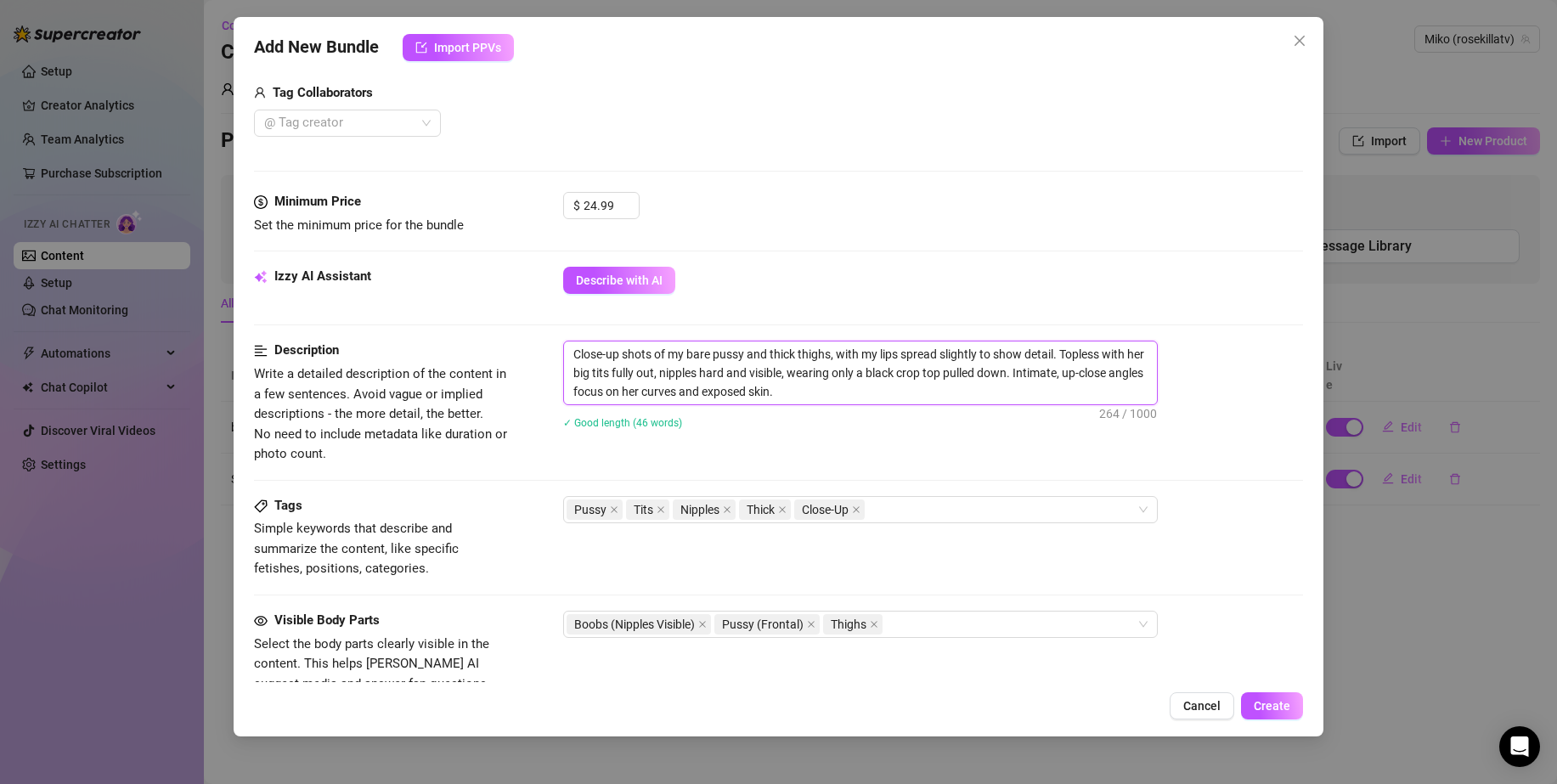
drag, startPoint x: 589, startPoint y: 372, endPoint x: 576, endPoint y: 373, distance: 13.0
click at [576, 373] on textarea "Close-up shots of my bare pussy and thick thighs, with my lips spread slightly …" at bounding box center [860, 373] width 593 height 63
type textarea "Close-up shots of my bare pussy and thick thighs, with my lips spread slightly …"
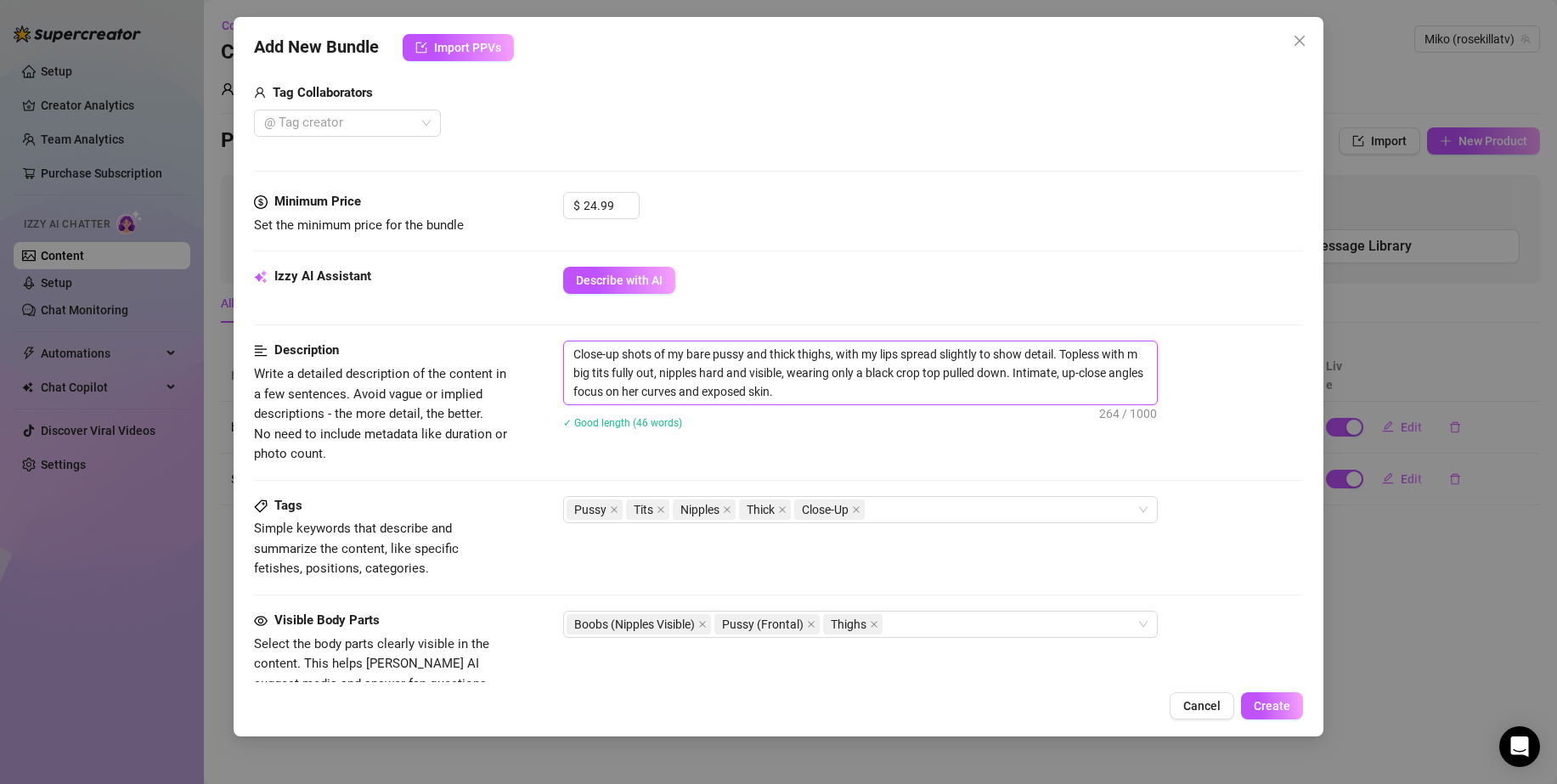
type textarea "Close-up shots of my bare pussy and thick thighs, with my lips spread slightly …"
click at [718, 372] on textarea "Close-up shots of my bare pussy and thick thighs, with my lips spread slightly …" at bounding box center [860, 373] width 593 height 63
click at [790, 367] on textarea "Close-up shots of my bare pussy and thick thighs, with my lips spread slightly …" at bounding box center [860, 373] width 593 height 63
click at [883, 371] on textarea "Close-up shots of my bare pussy and thick thighs, with my lips spread slightly …" at bounding box center [860, 373] width 593 height 63
click at [987, 383] on textarea "Close-up shots of my bare pussy and thick thighs, with my lips spread slightly …" at bounding box center [860, 373] width 593 height 63
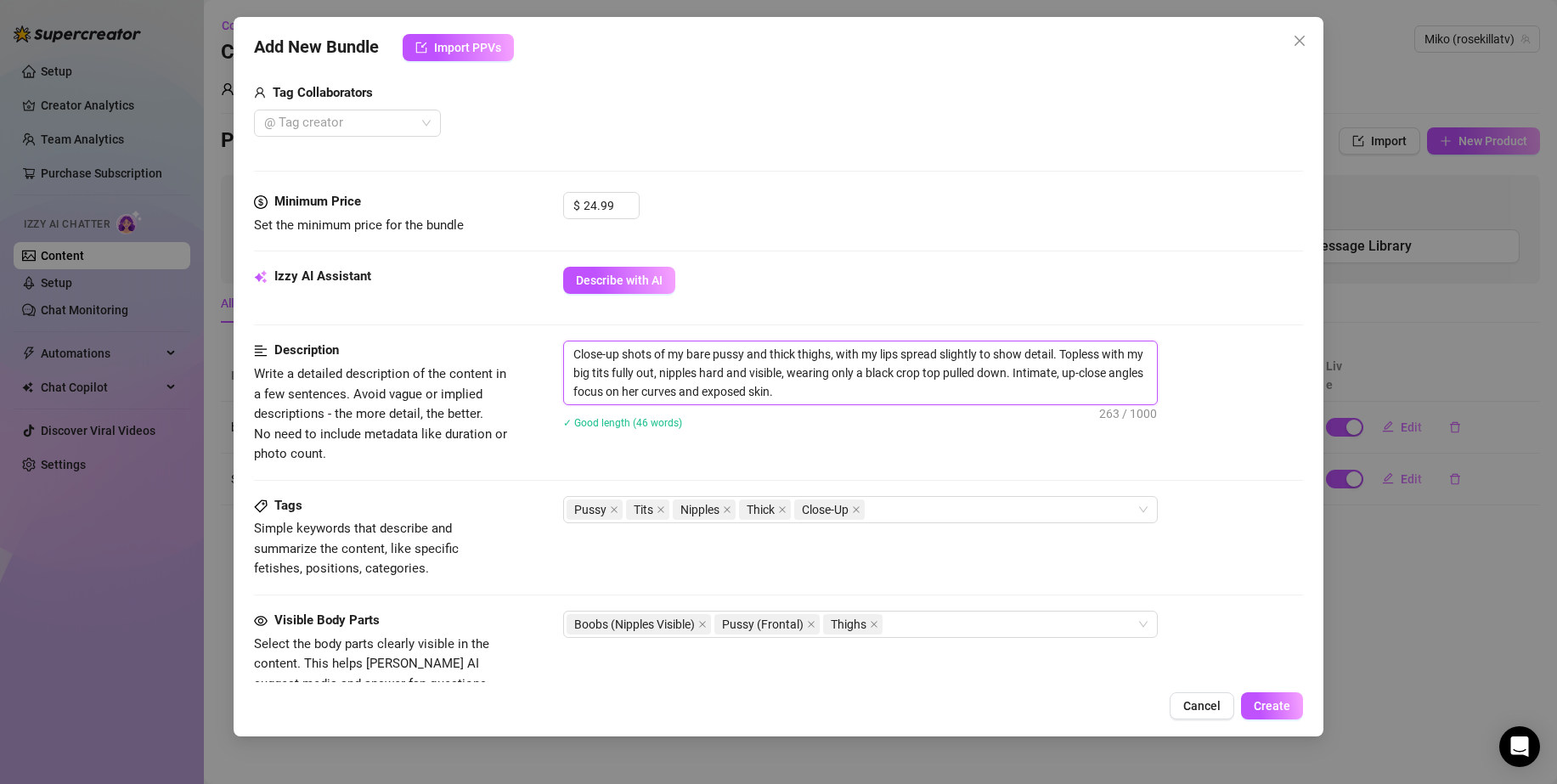
click at [1073, 373] on textarea "Close-up shots of my bare pussy and thick thighs, with my lips spread slightly …" at bounding box center [860, 373] width 593 height 63
click at [1096, 373] on textarea "Close-up shots of my bare pussy and thick thighs, with my lips spread slightly …" at bounding box center [860, 373] width 593 height 63
click at [1011, 364] on textarea "Close-up shots of my bare pussy and thick thighs, with my lips spread slightly …" at bounding box center [860, 373] width 593 height 63
drag, startPoint x: 679, startPoint y: 391, endPoint x: 662, endPoint y: 392, distance: 17.0
click at [662, 392] on textarea "Close-up shots of my bare pussy and thick thighs, with my lips spread slightly …" at bounding box center [860, 373] width 593 height 63
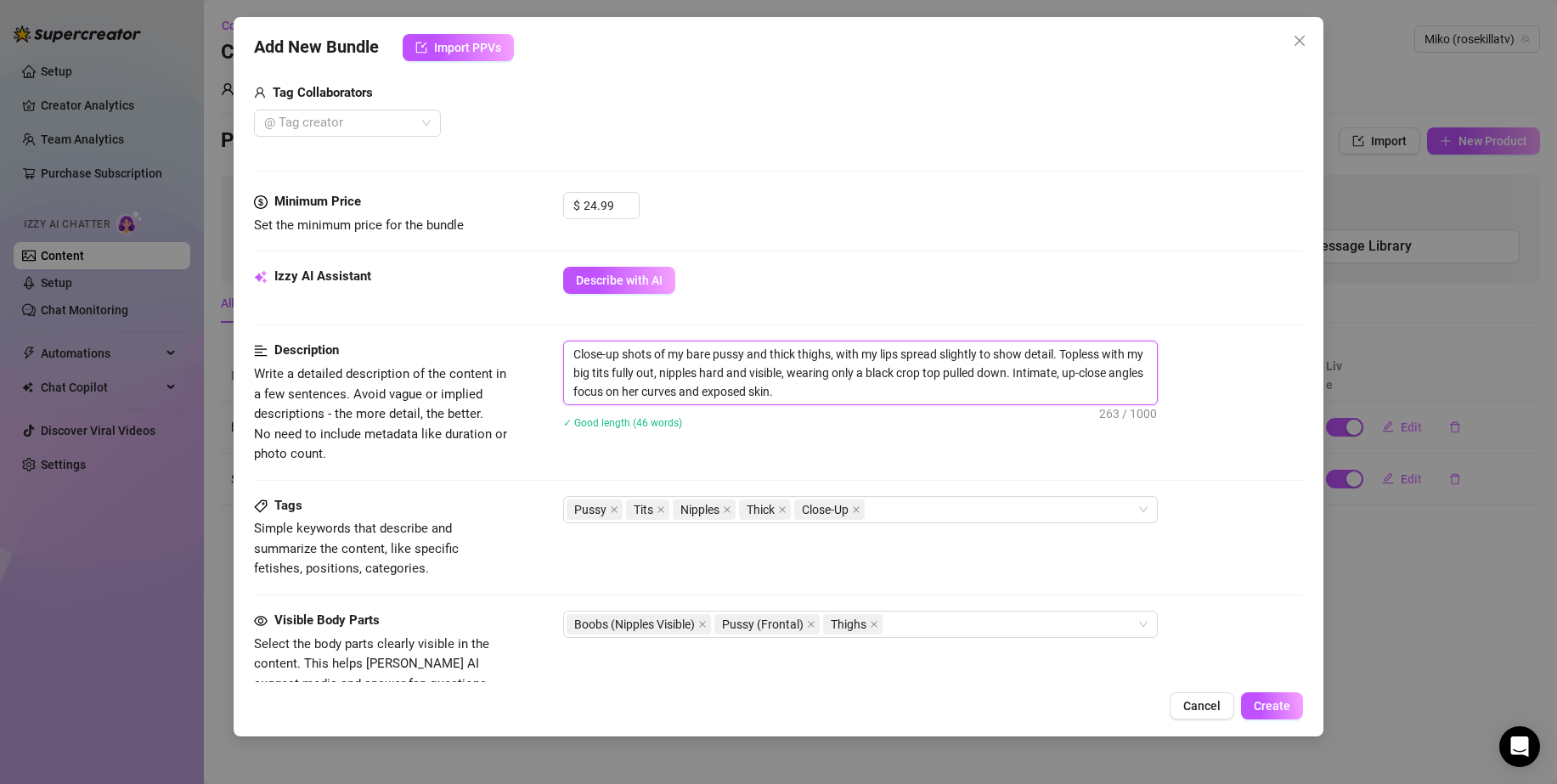
type textarea "Close-up shots of my bare pussy and thick thighs, with my lips spread slightly …"
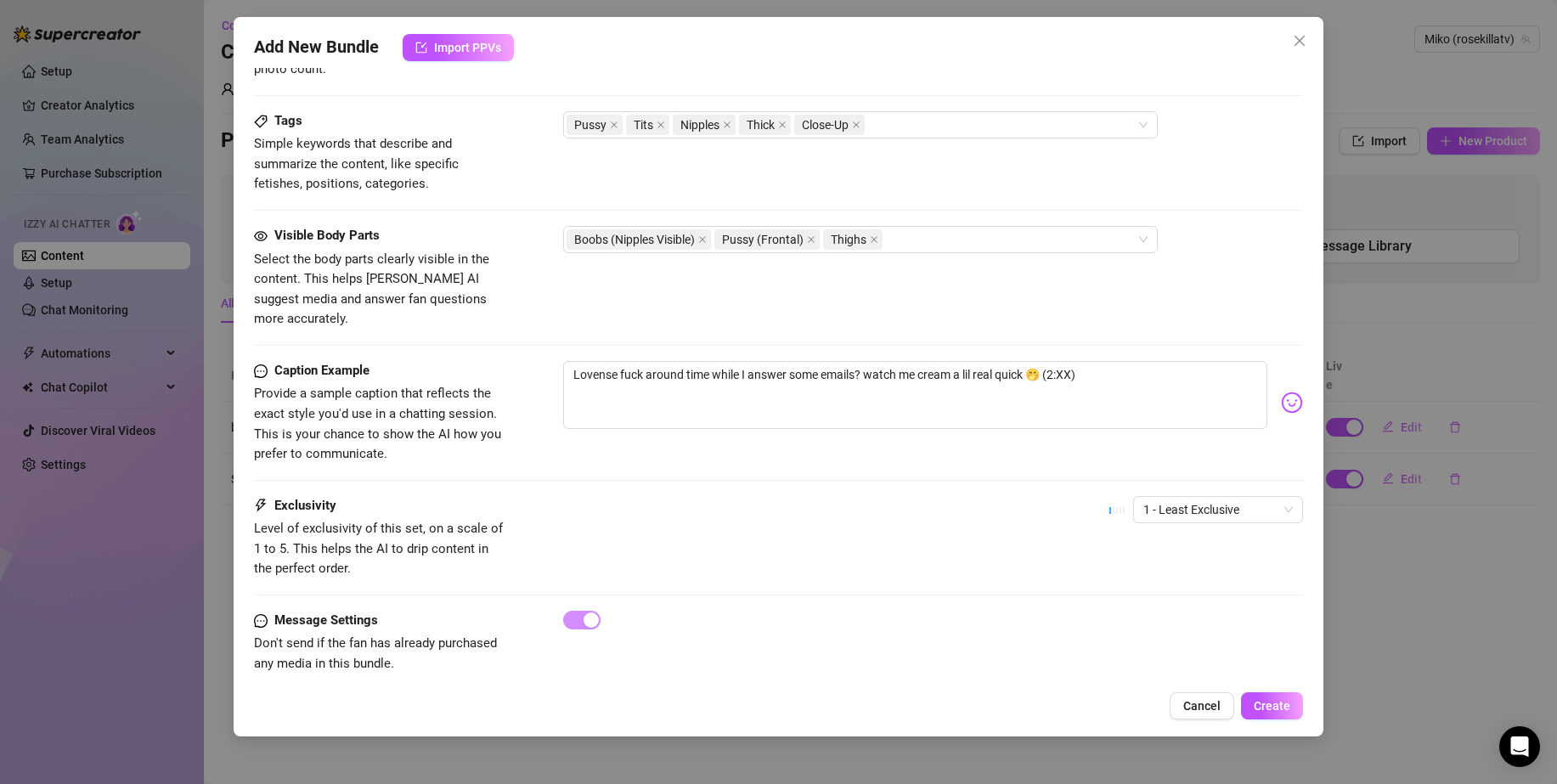
scroll to position [813, 0]
click at [1159, 493] on span "1 - Least Exclusive" at bounding box center [1219, 506] width 150 height 26
type textarea "Close-up shots of my bare pussy and thick thighs, with my lips spread slightly …"
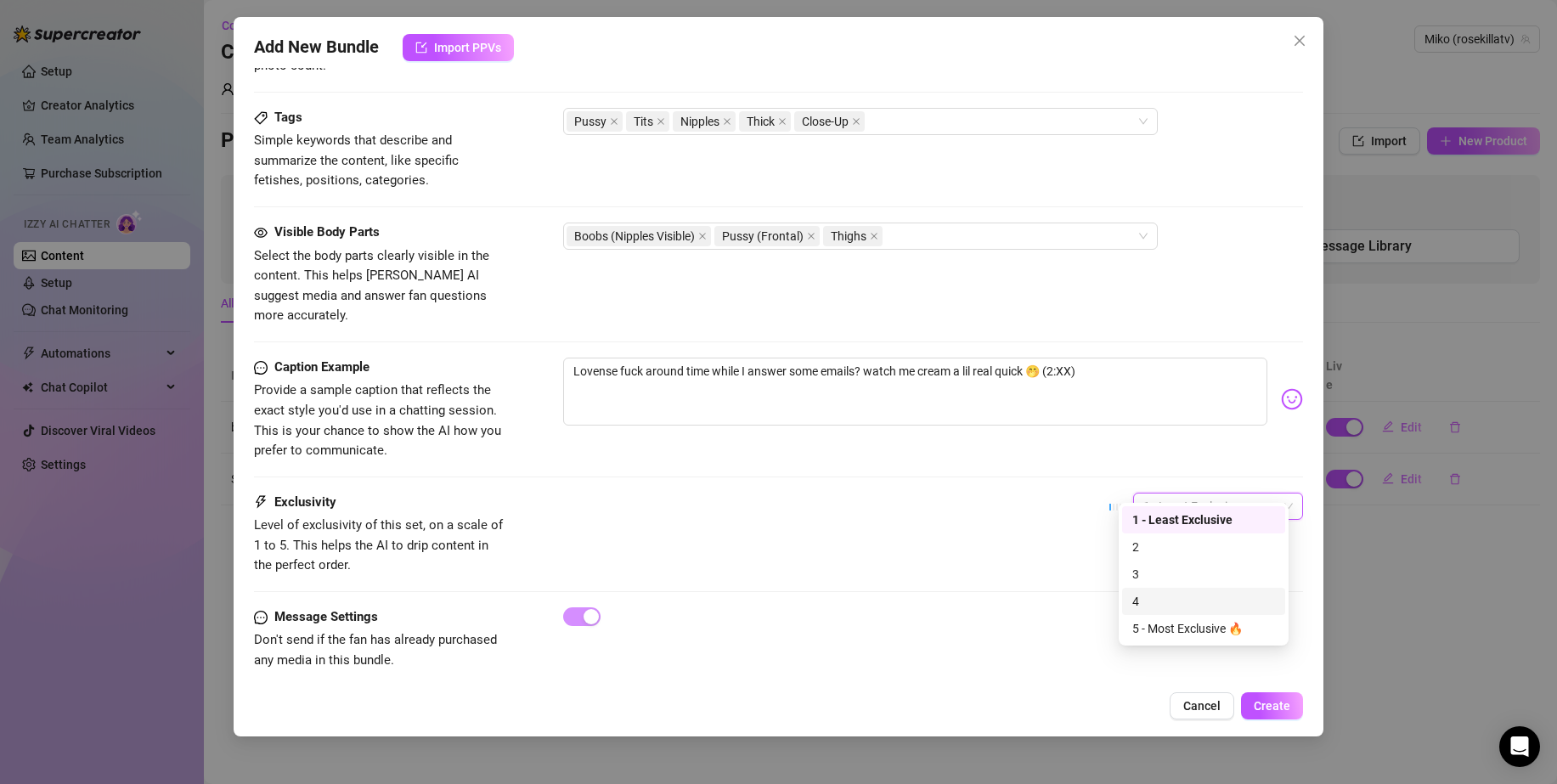
click at [1155, 598] on div "4" at bounding box center [1204, 601] width 143 height 19
click at [1260, 704] on span "Create" at bounding box center [1272, 706] width 37 height 14
